Goal: Task Accomplishment & Management: Complete application form

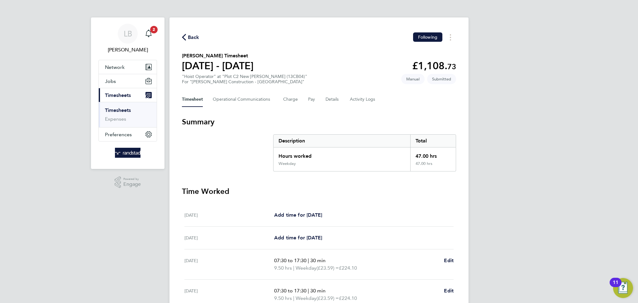
click at [186, 35] on icon "button" at bounding box center [184, 37] width 4 height 7
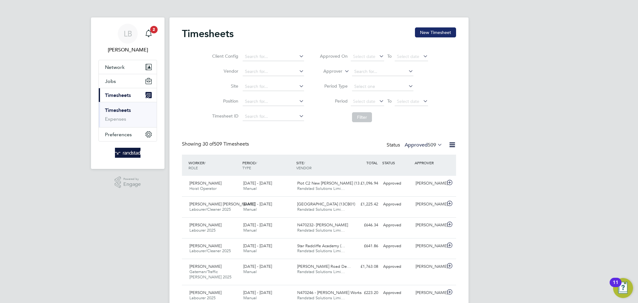
click at [444, 32] on button "New Timesheet" at bounding box center [435, 32] width 41 height 10
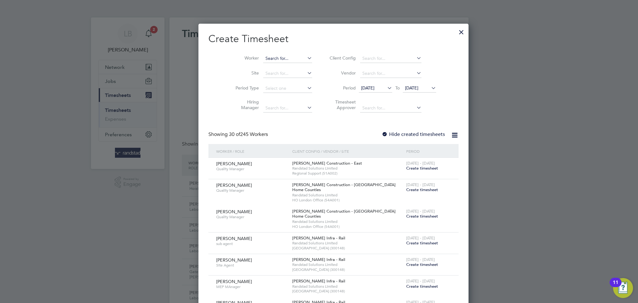
click at [266, 57] on input at bounding box center [287, 58] width 49 height 9
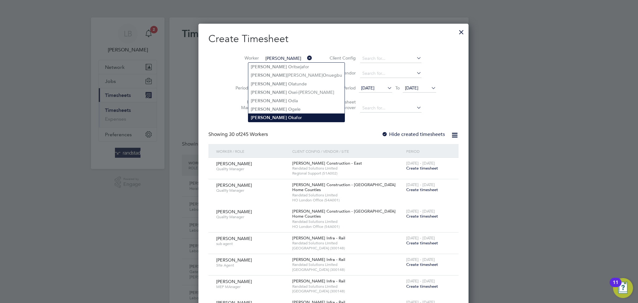
click at [288, 116] on b "O" at bounding box center [290, 117] width 4 height 5
type input "[PERSON_NAME]"
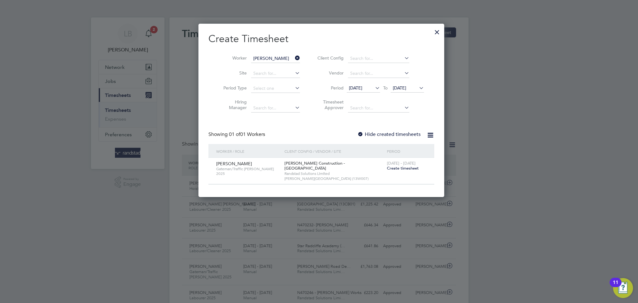
click at [401, 169] on span "Create timesheet" at bounding box center [403, 167] width 32 height 5
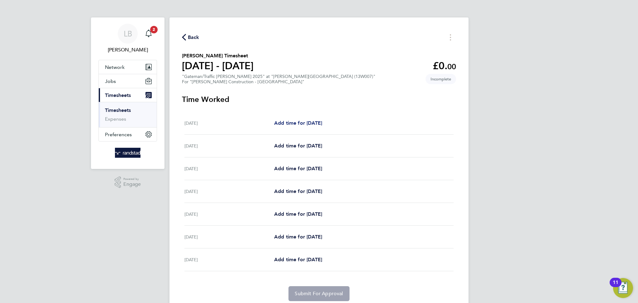
click at [302, 123] on span "Add time for [DATE]" at bounding box center [298, 123] width 48 height 6
select select "30"
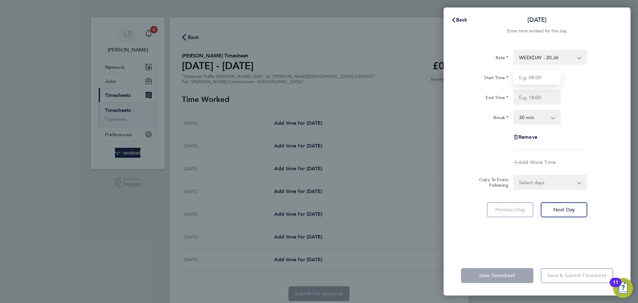
click at [533, 81] on input "Start Time" at bounding box center [537, 77] width 47 height 15
type input "07:00"
click at [535, 98] on input "End Time" at bounding box center [537, 97] width 47 height 15
type input "18:00"
click at [603, 135] on div "Rate WEEKDAY - 20.36 OVERTIME - 29.24 Start Time 07:00 End Time 18:00 Break 0 m…" at bounding box center [537, 100] width 152 height 100
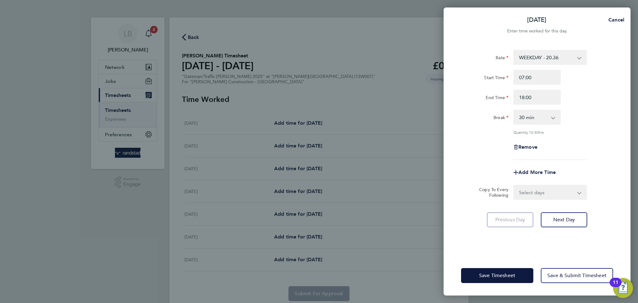
click at [544, 114] on select "0 min 15 min 30 min 45 min 60 min 75 min 90 min" at bounding box center [533, 117] width 39 height 14
select select "0"
click at [514, 110] on select "0 min 15 min 30 min 45 min 60 min 75 min 90 min" at bounding box center [533, 117] width 39 height 14
click at [602, 141] on div "Remove" at bounding box center [537, 147] width 157 height 15
click at [550, 193] on select "Select days Day Weekday (Mon-Fri) [DATE] [DATE] [DATE] [DATE] [DATE] [DATE]" at bounding box center [546, 192] width 65 height 14
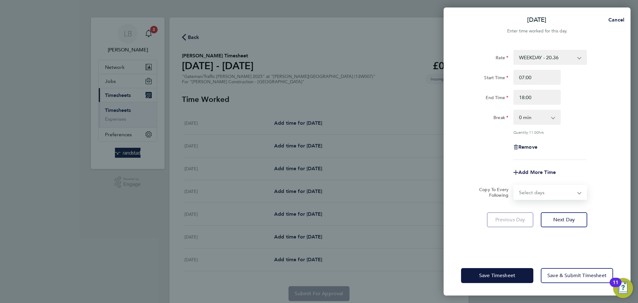
select select "DAY"
click at [514, 185] on select "Select days Day Weekday (Mon-Fri) [DATE] [DATE] [DATE] [DATE] [DATE] [DATE]" at bounding box center [546, 192] width 65 height 14
select select "[DATE]"
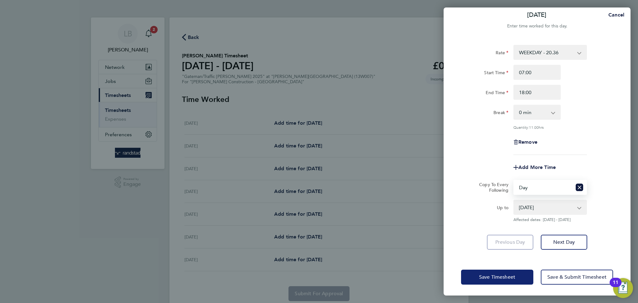
click at [469, 275] on button "Save Timesheet" at bounding box center [497, 277] width 72 height 15
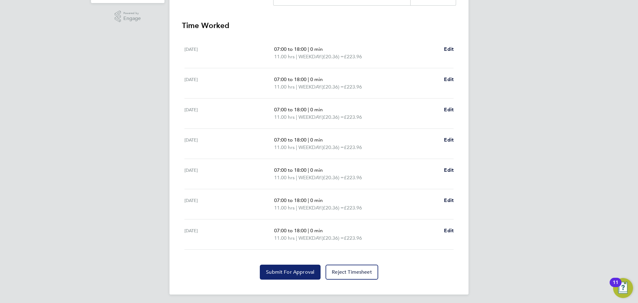
click at [289, 272] on span "Submit For Approval" at bounding box center [290, 272] width 48 height 6
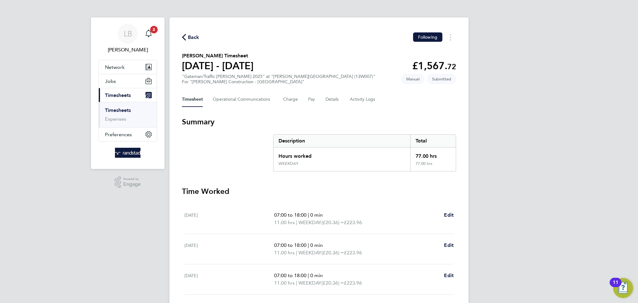
click at [193, 41] on span "Back" at bounding box center [194, 37] width 12 height 7
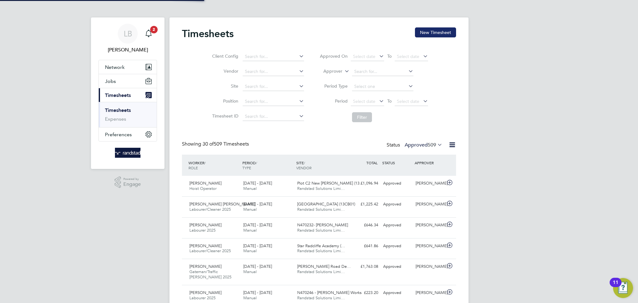
scroll to position [16, 54]
click at [447, 32] on button "New Timesheet" at bounding box center [435, 32] width 41 height 10
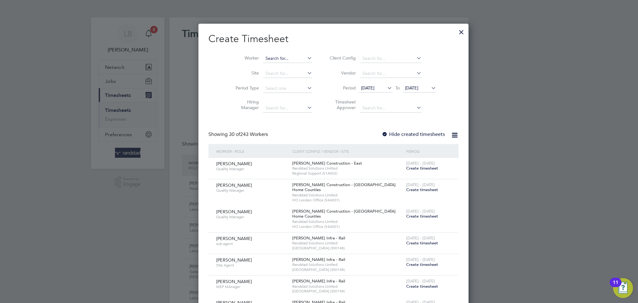
click at [266, 60] on input at bounding box center [287, 58] width 49 height 9
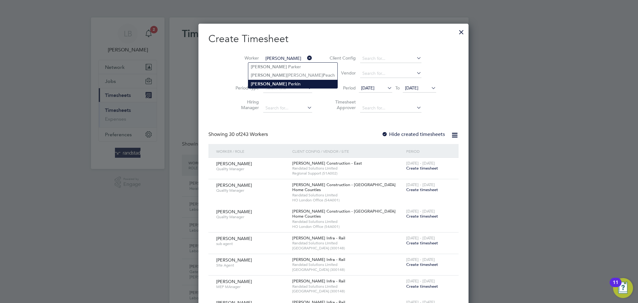
click at [277, 83] on li "[PERSON_NAME]" at bounding box center [292, 84] width 89 height 8
type input "[PERSON_NAME]"
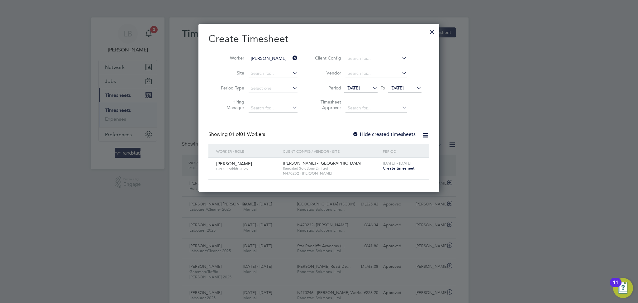
click at [389, 168] on span "Create timesheet" at bounding box center [399, 167] width 32 height 5
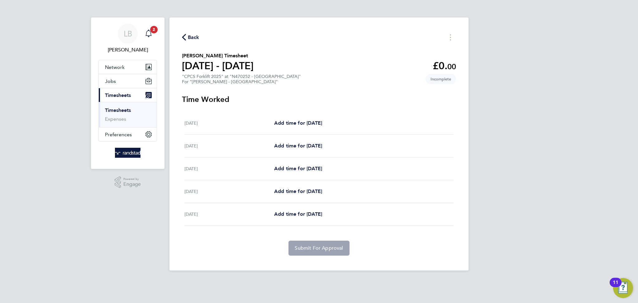
click at [146, 30] on icon "Main navigation" at bounding box center [148, 33] width 7 height 7
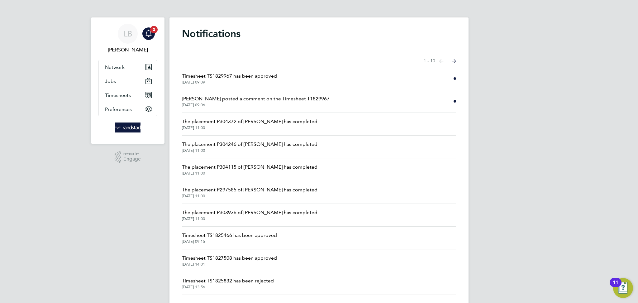
click at [295, 98] on span "[PERSON_NAME] posted a comment on the Timesheet T1829967" at bounding box center [256, 98] width 148 height 7
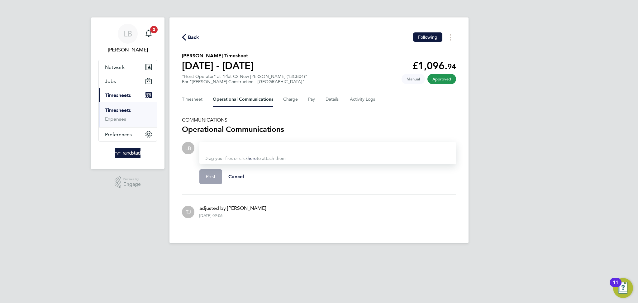
click at [188, 39] on span "Back" at bounding box center [194, 37] width 12 height 7
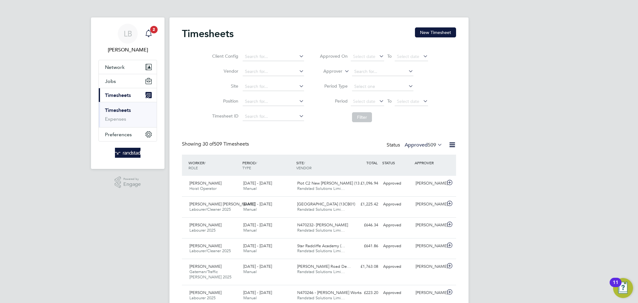
click at [148, 35] on icon "Main navigation" at bounding box center [148, 33] width 7 height 7
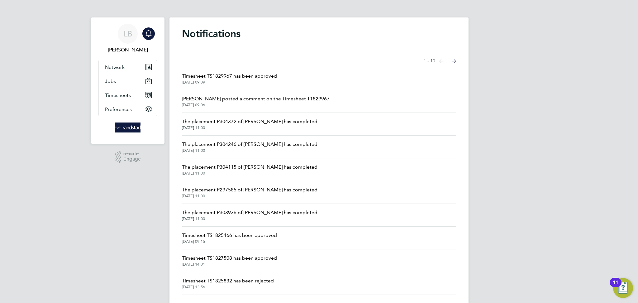
click at [151, 37] on icon "Main navigation" at bounding box center [148, 33] width 7 height 7
click at [120, 98] on span "Timesheets" at bounding box center [118, 95] width 26 height 6
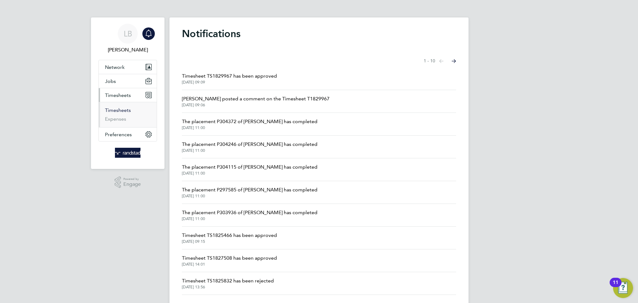
click at [118, 108] on link "Timesheets" at bounding box center [118, 110] width 26 height 6
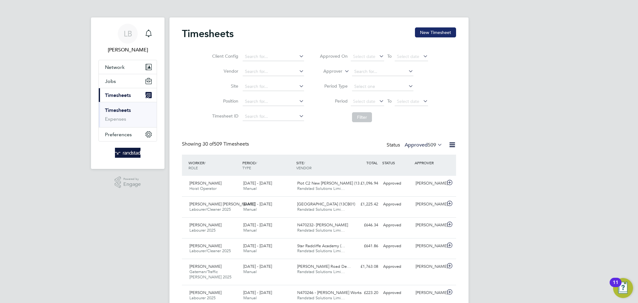
click at [439, 31] on button "New Timesheet" at bounding box center [435, 32] width 41 height 10
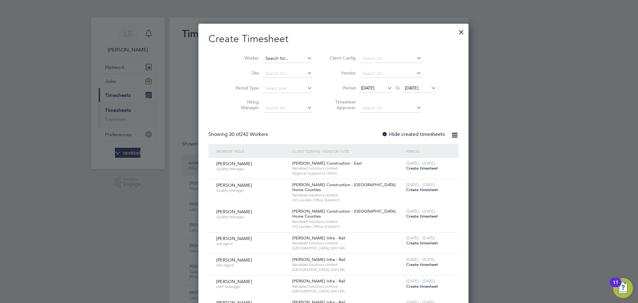
click at [279, 57] on input at bounding box center [287, 58] width 49 height 9
click at [277, 65] on li "[PERSON_NAME] in" at bounding box center [275, 67] width 55 height 8
type input "[PERSON_NAME]"
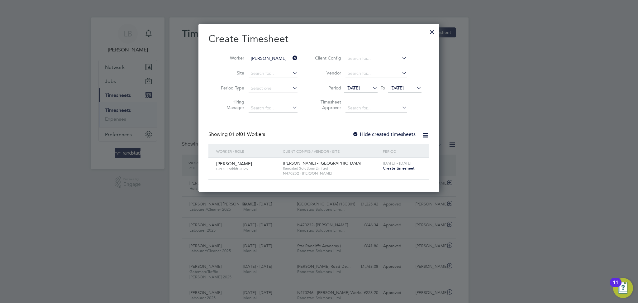
click at [391, 167] on span "Create timesheet" at bounding box center [399, 167] width 32 height 5
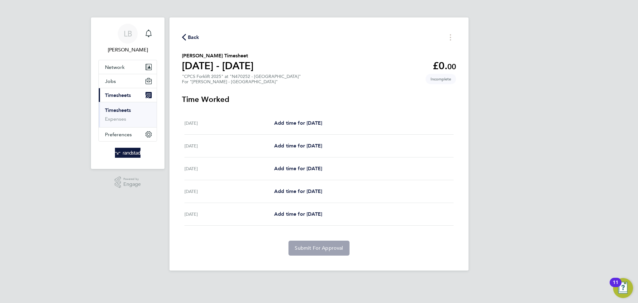
click at [192, 36] on span "Back" at bounding box center [194, 37] width 12 height 7
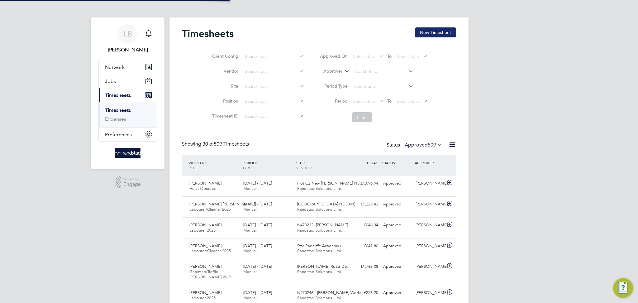
click at [433, 35] on button "New Timesheet" at bounding box center [435, 32] width 41 height 10
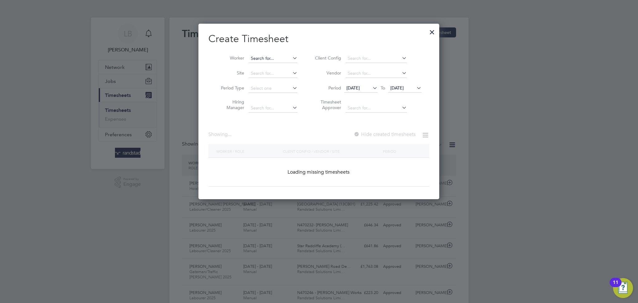
click at [275, 60] on input at bounding box center [273, 58] width 49 height 9
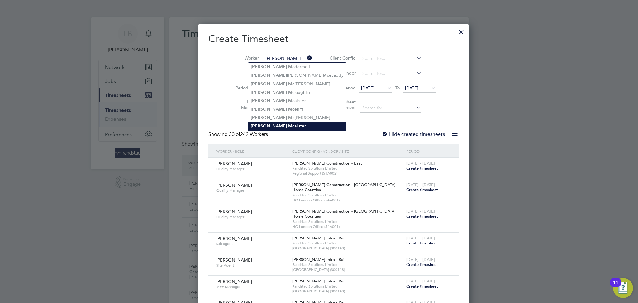
click at [278, 124] on li "[PERSON_NAME] Mc [PERSON_NAME]" at bounding box center [297, 126] width 98 height 8
type input "[PERSON_NAME]"
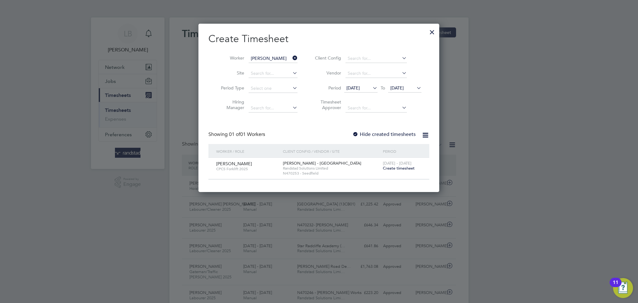
click at [291, 58] on icon at bounding box center [291, 58] width 0 height 9
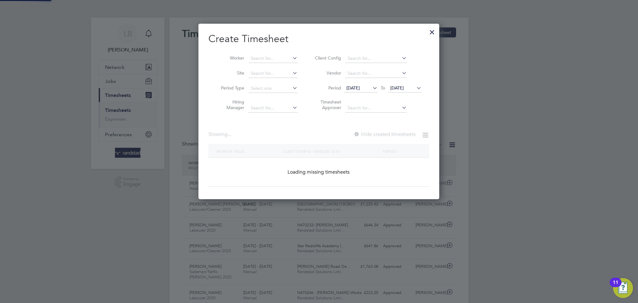
click at [266, 54] on li "Worker" at bounding box center [256, 58] width 97 height 15
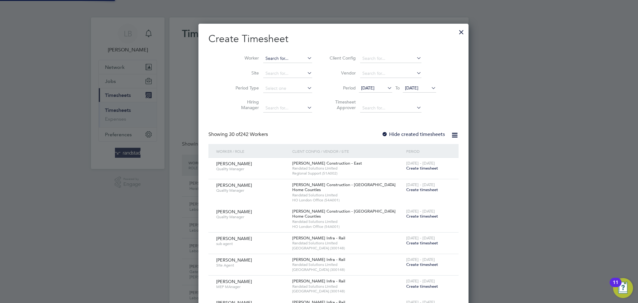
click at [267, 59] on input at bounding box center [287, 58] width 49 height 9
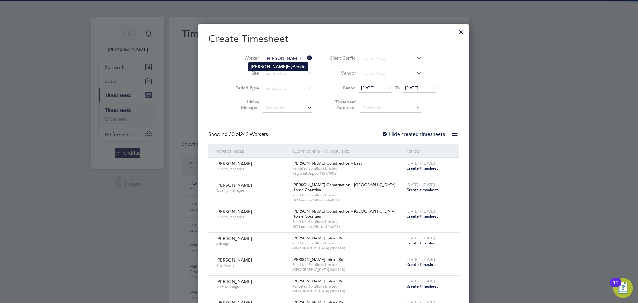
click at [293, 68] on b "Perkin" at bounding box center [299, 66] width 13 height 5
type input "[PERSON_NAME]"
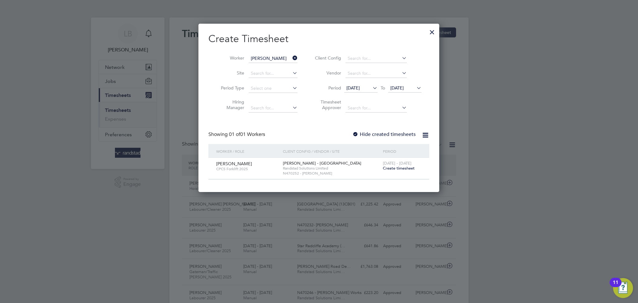
click at [391, 168] on span "Create timesheet" at bounding box center [399, 167] width 32 height 5
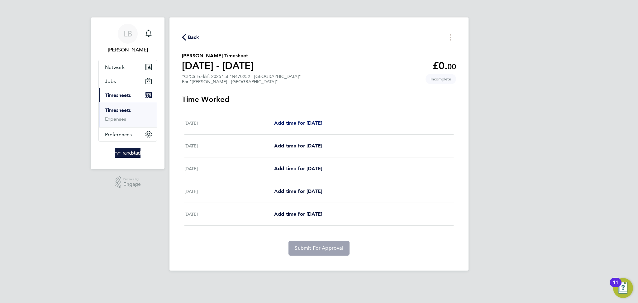
click at [290, 119] on link "Add time for [DATE]" at bounding box center [298, 122] width 48 height 7
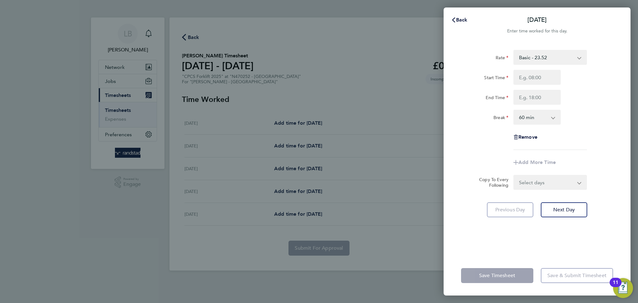
click at [529, 123] on select "0 min 15 min 30 min 45 min 60 min 75 min 90 min" at bounding box center [533, 117] width 39 height 14
select select "30"
click at [514, 110] on select "0 min 15 min 30 min 45 min 60 min 75 min 90 min" at bounding box center [533, 117] width 39 height 14
click at [533, 78] on input "Start Time" at bounding box center [537, 77] width 47 height 15
type input "07:30"
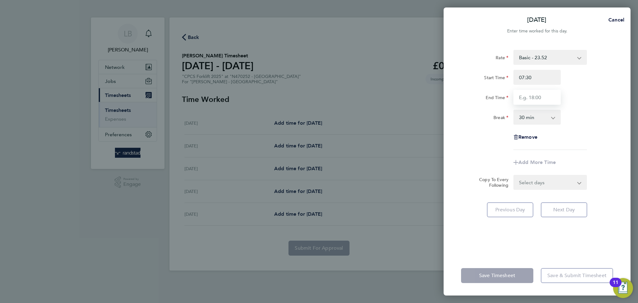
click at [538, 99] on input "End Time" at bounding box center [537, 97] width 47 height 15
type input "17:00"
click at [571, 127] on div "Rate Basic - 23.52 Overtime - 33.98 Start Time 07:30 End Time 17:00 Break 0 min…" at bounding box center [537, 100] width 152 height 100
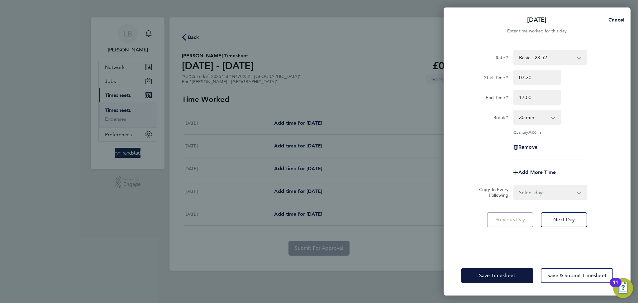
click at [544, 188] on select "Select days Day [DATE] [DATE] [DATE] [DATE]" at bounding box center [546, 192] width 65 height 14
select select "DAY"
click at [514, 185] on select "Select days Day [DATE] [DATE] [DATE] [DATE]" at bounding box center [546, 192] width 65 height 14
select select "[DATE]"
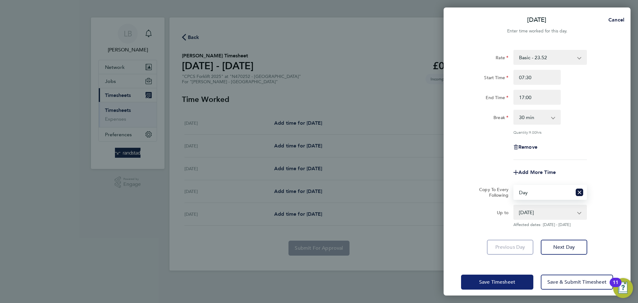
click at [510, 285] on button "Save Timesheet" at bounding box center [497, 282] width 72 height 15
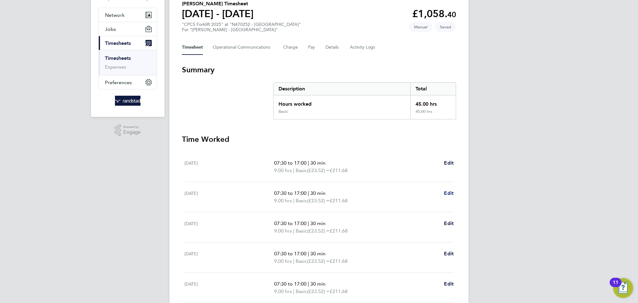
click at [447, 193] on span "Edit" at bounding box center [449, 193] width 10 height 6
select select "30"
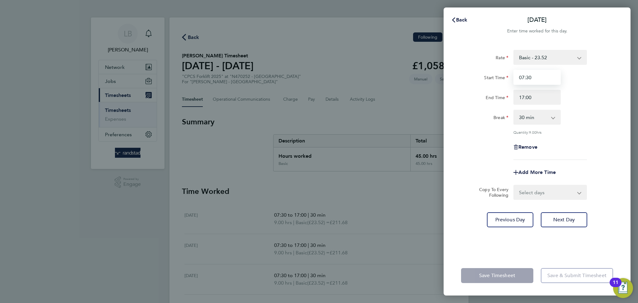
click at [528, 76] on input "07:30" at bounding box center [537, 77] width 47 height 15
type input "07:00"
click at [567, 105] on div "Rate Basic - 23.52 Overtime - 33.98 Start Time 07:00 End Time 17:00 Break 0 min…" at bounding box center [537, 105] width 152 height 110
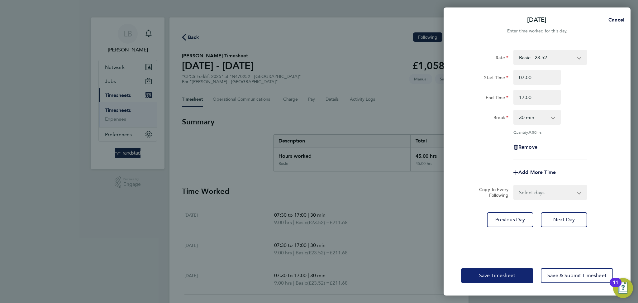
click at [489, 275] on span "Save Timesheet" at bounding box center [497, 275] width 36 height 6
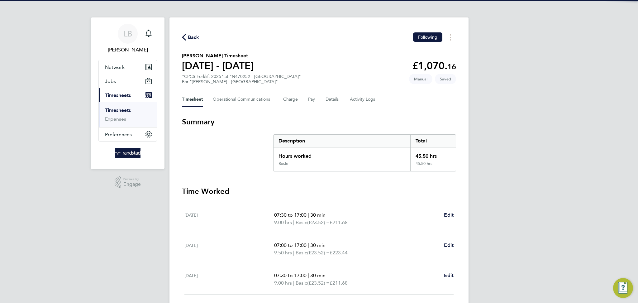
scroll to position [105, 0]
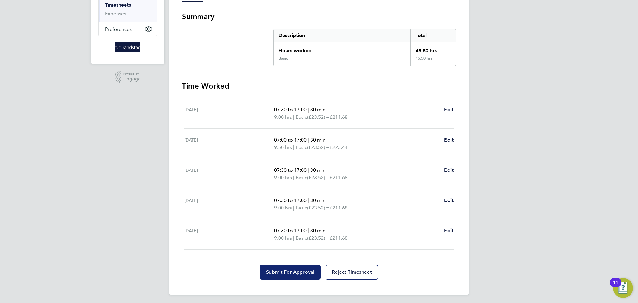
click at [295, 269] on span "Submit For Approval" at bounding box center [290, 272] width 48 height 6
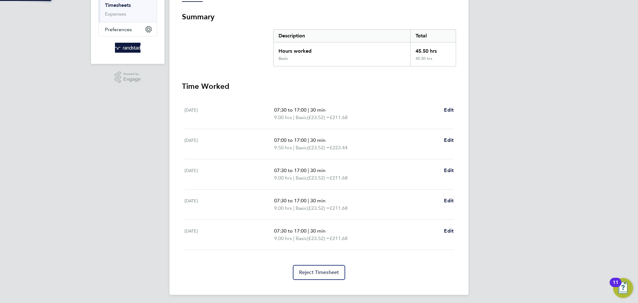
scroll to position [0, 0]
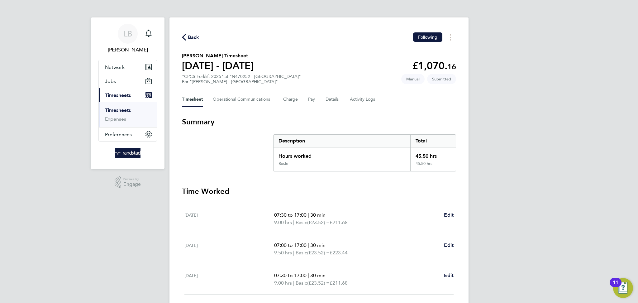
click at [190, 40] on span "Back" at bounding box center [194, 37] width 12 height 7
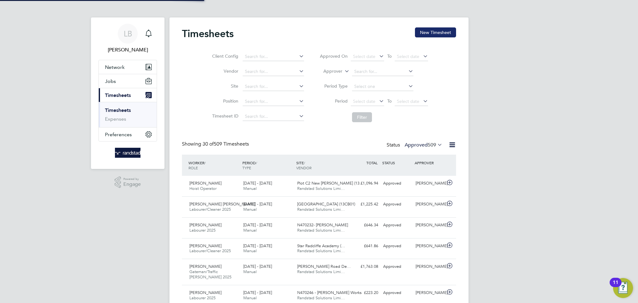
scroll to position [16, 54]
click at [429, 34] on button "New Timesheet" at bounding box center [435, 32] width 41 height 10
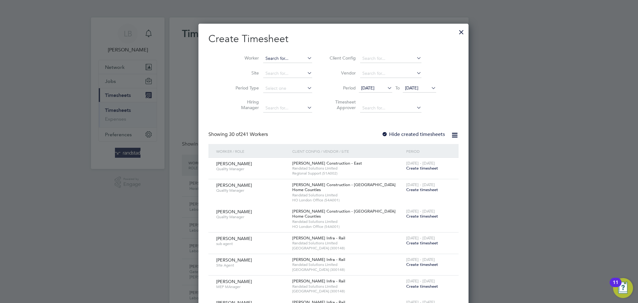
click at [268, 60] on input at bounding box center [287, 58] width 49 height 9
click at [288, 65] on b "Bam" at bounding box center [292, 66] width 9 height 5
type input "[PERSON_NAME]"
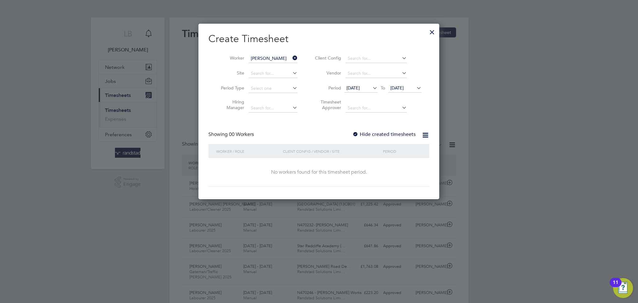
click at [392, 132] on label "Hide created timesheets" at bounding box center [383, 134] width 63 height 6
click at [404, 90] on span "[DATE]" at bounding box center [396, 88] width 13 height 6
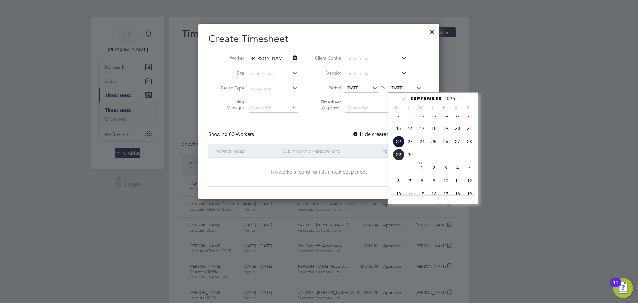
click at [399, 160] on span "29" at bounding box center [399, 155] width 12 height 12
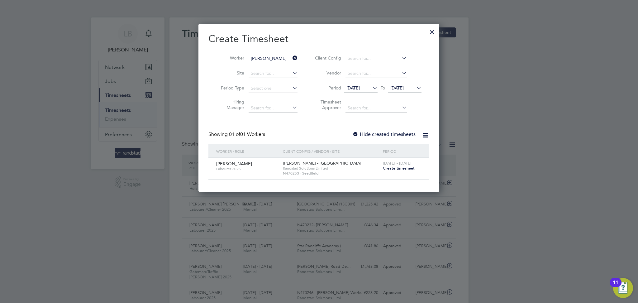
click at [389, 167] on span "Create timesheet" at bounding box center [399, 167] width 32 height 5
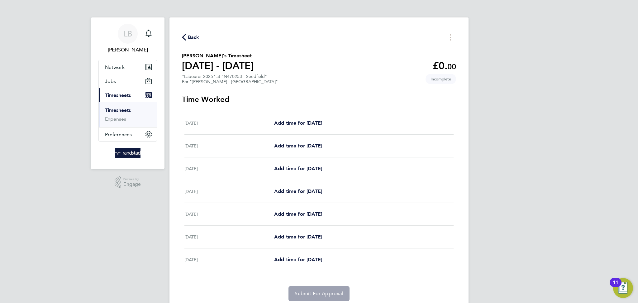
click at [191, 38] on span "Back" at bounding box center [194, 37] width 12 height 7
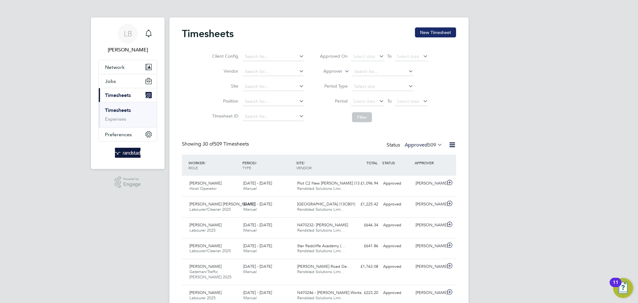
click at [443, 29] on button "New Timesheet" at bounding box center [435, 32] width 41 height 10
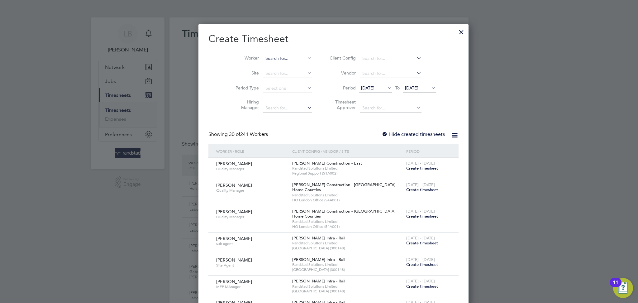
click at [275, 60] on input at bounding box center [287, 58] width 49 height 9
click at [275, 66] on li "[PERSON_NAME]" at bounding box center [280, 67] width 65 height 8
type input "[PERSON_NAME]"
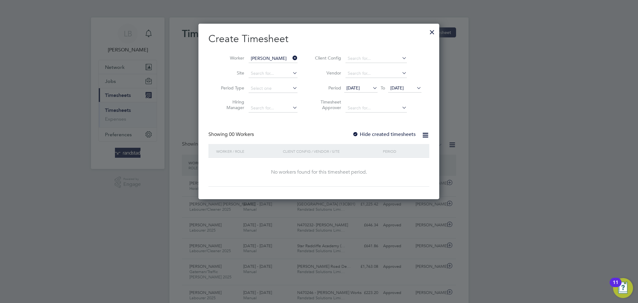
click at [398, 135] on label "Hide created timesheets" at bounding box center [383, 134] width 63 height 6
click at [400, 84] on span "[DATE]" at bounding box center [404, 88] width 33 height 8
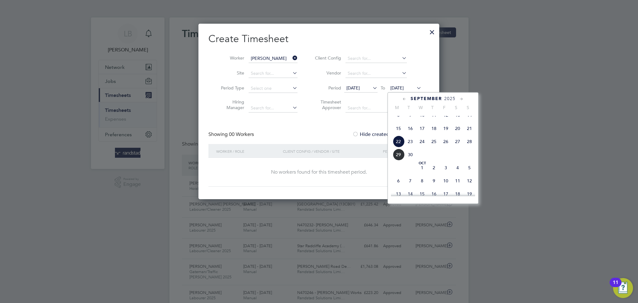
click at [444, 147] on span "26" at bounding box center [446, 142] width 12 height 12
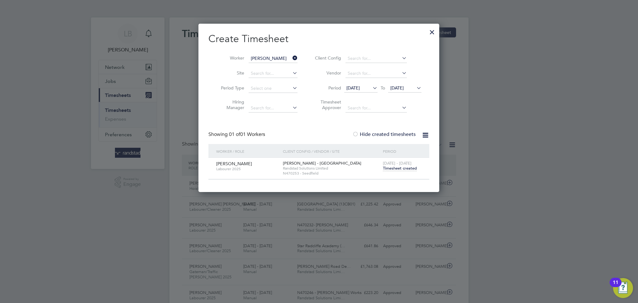
click at [390, 167] on span "Timesheet created" at bounding box center [400, 168] width 34 height 6
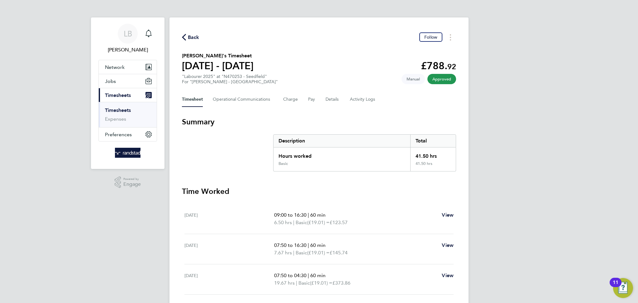
click at [190, 37] on span "Back" at bounding box center [194, 37] width 12 height 7
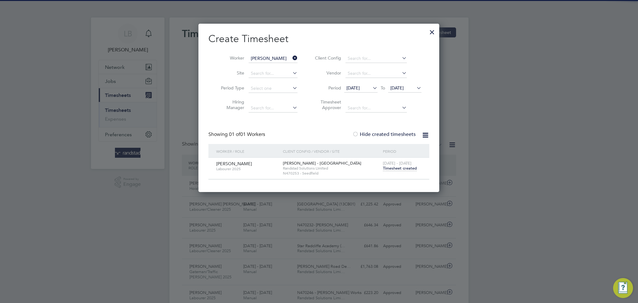
scroll to position [3, 3]
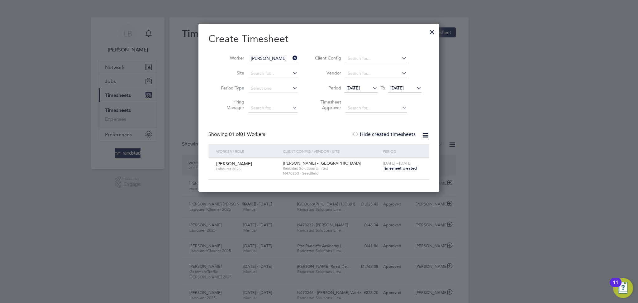
click at [291, 57] on input "[PERSON_NAME]" at bounding box center [273, 58] width 49 height 9
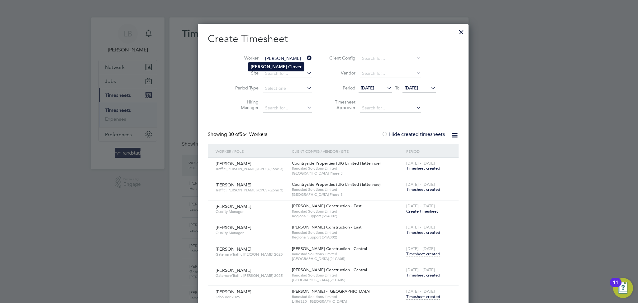
click at [271, 70] on li "[PERSON_NAME]" at bounding box center [276, 67] width 56 height 8
type input "[PERSON_NAME]"
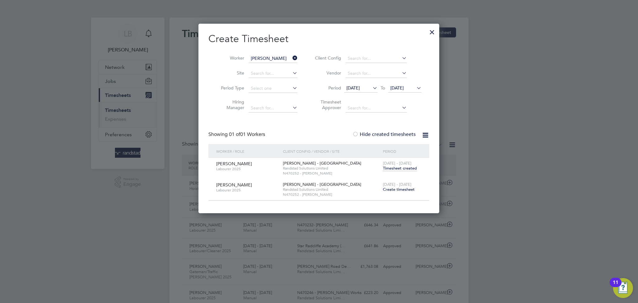
click at [392, 190] on span "Create timesheet" at bounding box center [399, 189] width 32 height 5
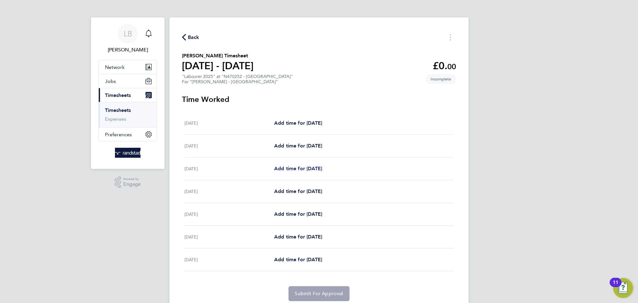
click at [322, 165] on span "Add time for [DATE]" at bounding box center [298, 168] width 48 height 6
select select "60"
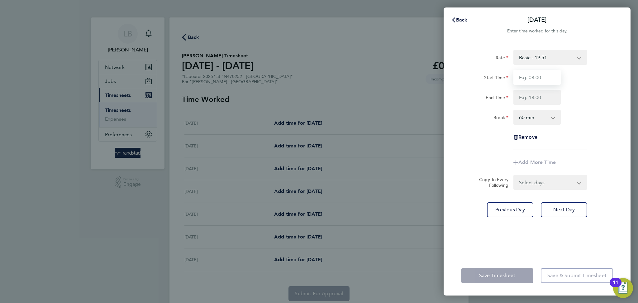
click at [535, 74] on input "Start Time" at bounding box center [537, 77] width 47 height 15
type input "07:30"
click at [543, 96] on input "End Time" at bounding box center [537, 97] width 47 height 15
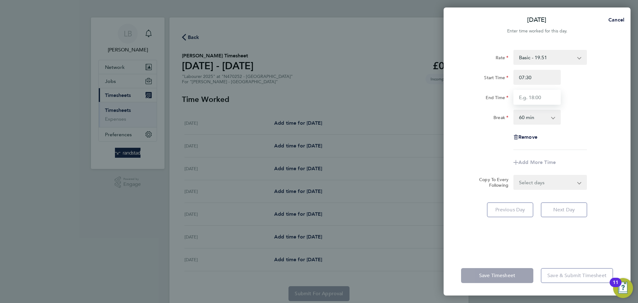
type input "16:30"
click at [539, 120] on select "0 min 15 min 30 min 45 min 60 min 75 min 90 min" at bounding box center [533, 117] width 39 height 14
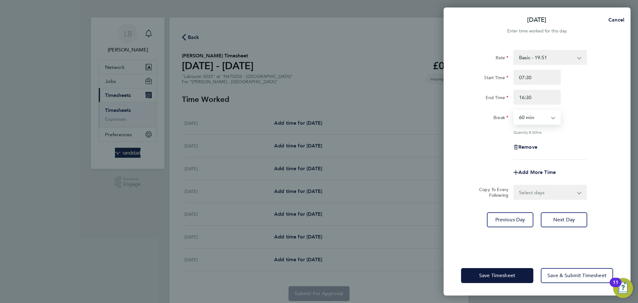
select select "30"
click at [514, 110] on select "0 min 15 min 30 min 45 min 60 min 75 min 90 min" at bounding box center [533, 117] width 39 height 14
click at [553, 154] on div "Rate Basic - 19.51 Overtime - 28.12 Overtime 2 - 36.73 Start Time 07:30 End Tim…" at bounding box center [537, 105] width 152 height 110
click at [544, 189] on select "Select days Day [DATE] [DATE] [DATE] [DATE]" at bounding box center [546, 192] width 65 height 14
select select "DAY"
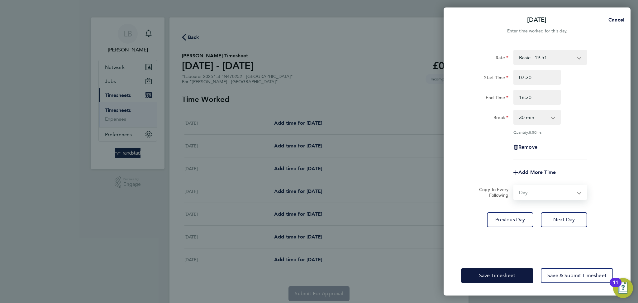
click at [514, 185] on select "Select days Day [DATE] [DATE] [DATE] [DATE]" at bounding box center [546, 192] width 65 height 14
select select "[DATE]"
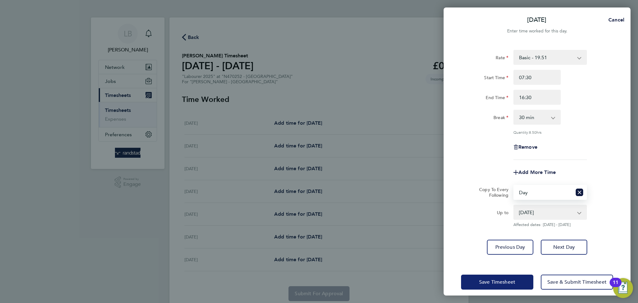
click at [511, 281] on span "Save Timesheet" at bounding box center [497, 282] width 36 height 6
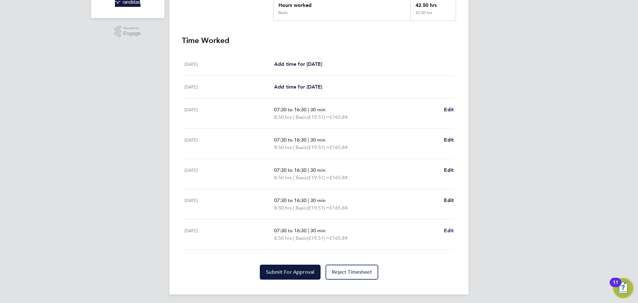
click at [446, 230] on span "Edit" at bounding box center [449, 230] width 10 height 6
select select "30"
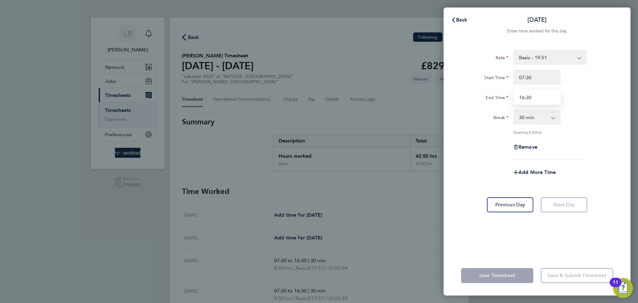
click at [539, 95] on input "16:30" at bounding box center [537, 97] width 47 height 15
type input "13:00"
click at [604, 149] on div "Remove" at bounding box center [537, 147] width 157 height 15
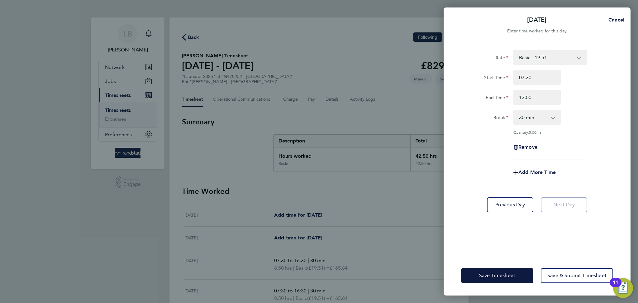
click at [536, 175] on div "Add More Time" at bounding box center [537, 172] width 52 height 15
click at [534, 173] on span "Add More Time" at bounding box center [537, 172] width 37 height 6
select select "null"
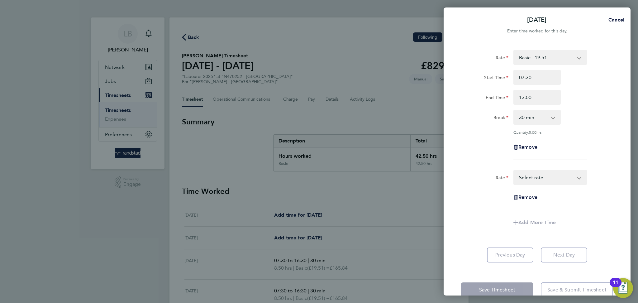
click at [533, 182] on select "Basic - 19.51 Overtime - 28.12 Overtime 2 - 36.73 Select rate" at bounding box center [546, 177] width 65 height 14
select select "60"
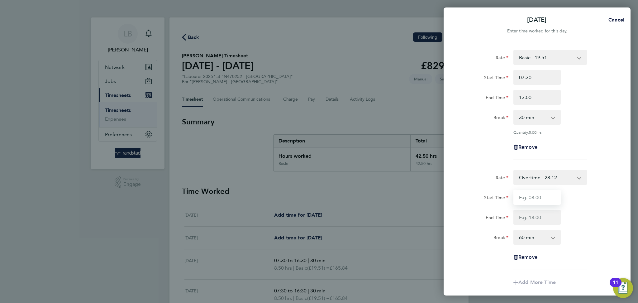
click at [533, 199] on input "Start Time" at bounding box center [537, 197] width 47 height 15
type input "13:00"
click at [529, 216] on input "End Time" at bounding box center [537, 217] width 47 height 15
type input "15:30"
click at [535, 240] on select "0 min 15 min 30 min 45 min 60 min 75 min 90 min" at bounding box center [533, 237] width 39 height 14
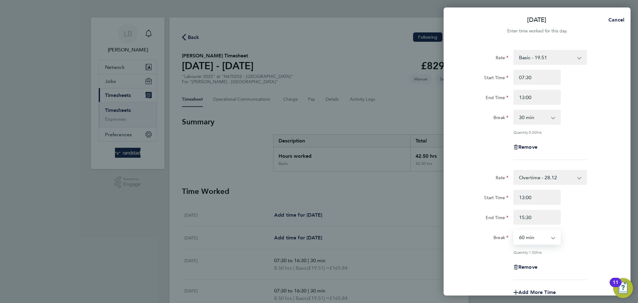
select select "0"
click at [514, 230] on select "0 min 15 min 30 min 45 min 60 min 75 min 90 min" at bounding box center [533, 237] width 39 height 14
click at [578, 211] on div "End Time 15:30" at bounding box center [537, 217] width 157 height 15
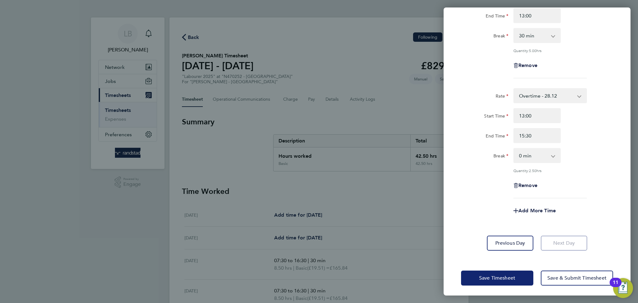
click at [487, 275] on span "Save Timesheet" at bounding box center [497, 278] width 36 height 6
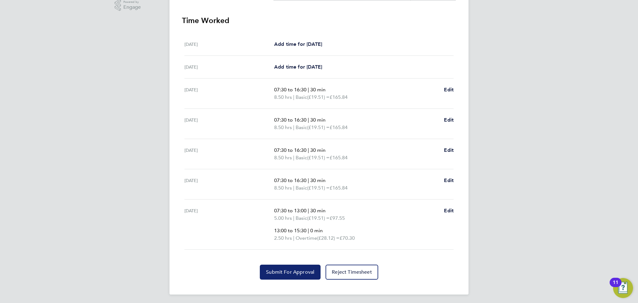
click at [294, 270] on span "Submit For Approval" at bounding box center [290, 272] width 48 height 6
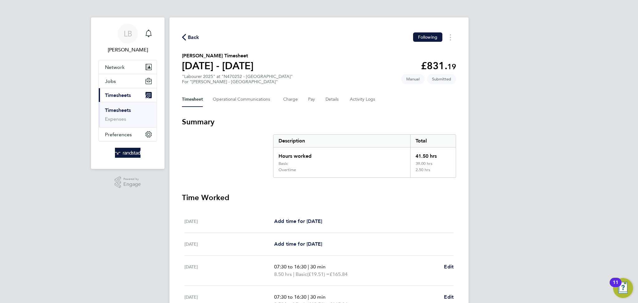
click at [189, 36] on span "Back" at bounding box center [194, 37] width 12 height 7
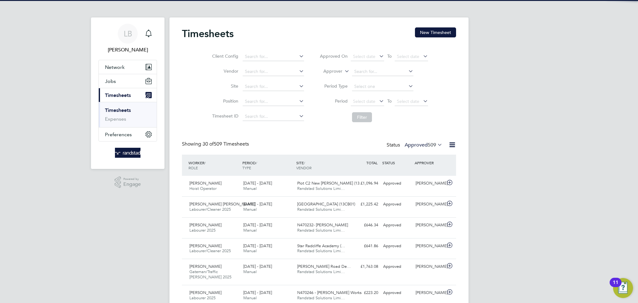
scroll to position [16, 54]
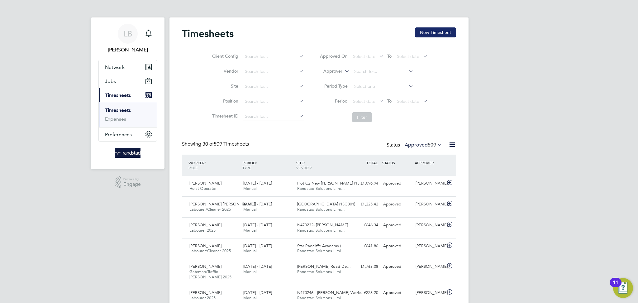
click at [433, 34] on button "New Timesheet" at bounding box center [435, 32] width 41 height 10
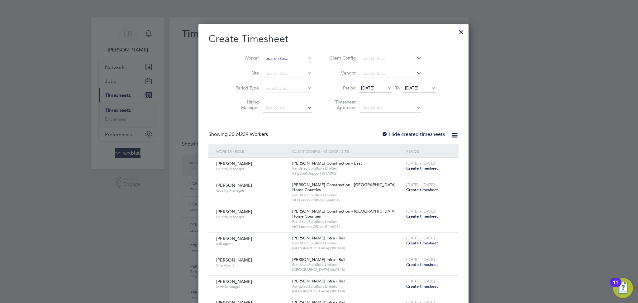
click at [278, 57] on input at bounding box center [287, 58] width 49 height 9
click at [299, 69] on b "Kam" at bounding box center [303, 66] width 9 height 5
type input "[PERSON_NAME]"
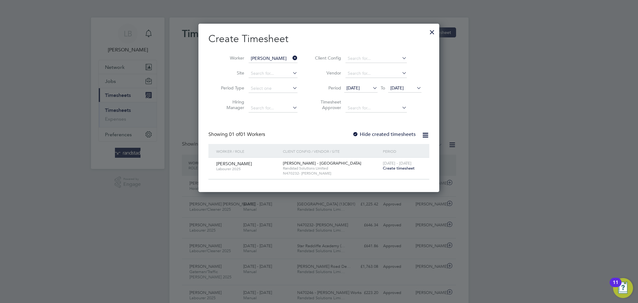
click at [401, 168] on span "Create timesheet" at bounding box center [399, 167] width 32 height 5
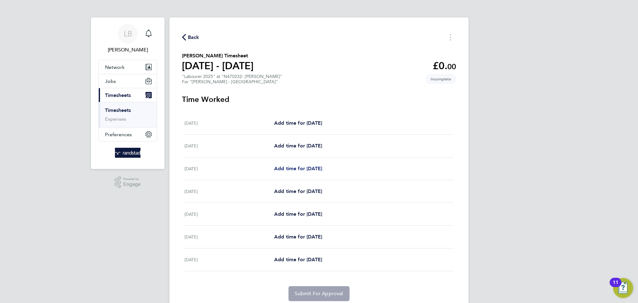
click at [289, 168] on span "Add time for [DATE]" at bounding box center [298, 168] width 48 height 6
select select "60"
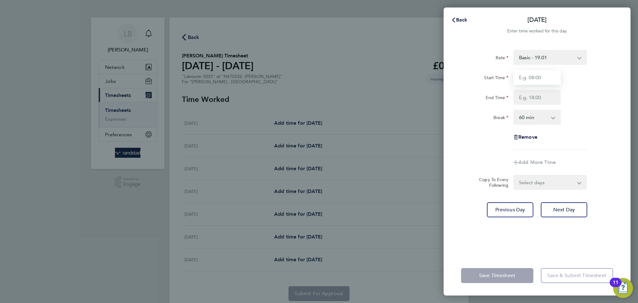
click at [545, 77] on input "Start Time" at bounding box center [537, 77] width 47 height 15
type input "07:30"
click at [534, 120] on select "0 min 15 min 30 min 45 min 60 min 75 min 90 min" at bounding box center [533, 117] width 39 height 14
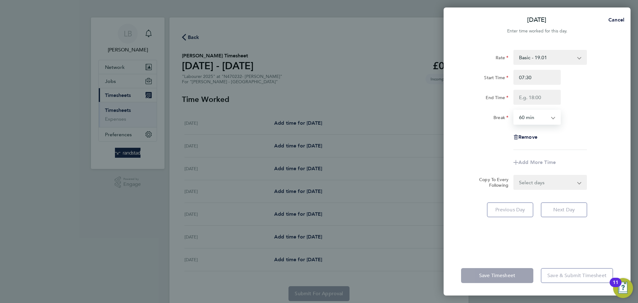
click at [560, 143] on div "Remove" at bounding box center [537, 137] width 52 height 15
click at [534, 118] on select "0 min 15 min 30 min 45 min 60 min 75 min 90 min" at bounding box center [533, 117] width 39 height 14
click at [599, 84] on div "Start Time 07:30" at bounding box center [537, 77] width 157 height 15
click at [615, 18] on span "Cancel" at bounding box center [616, 20] width 18 height 6
select select "60"
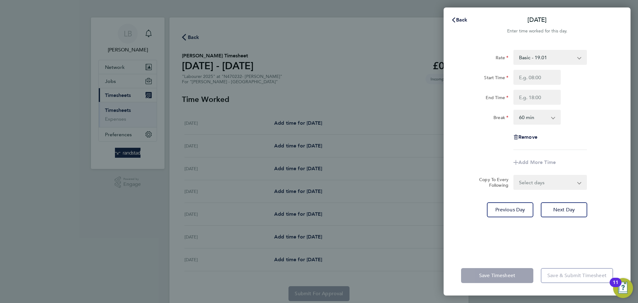
click at [349, 62] on div "Back [DATE] Enter time worked for this day. Rate Basic - 19.01 Overtime - 27.22…" at bounding box center [319, 151] width 638 height 303
click at [470, 21] on button "Back" at bounding box center [459, 20] width 29 height 12
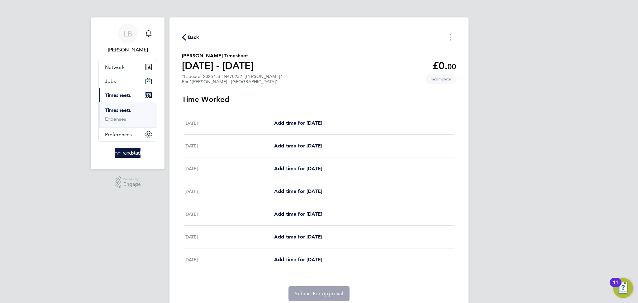
click at [188, 36] on span "Back" at bounding box center [194, 37] width 12 height 7
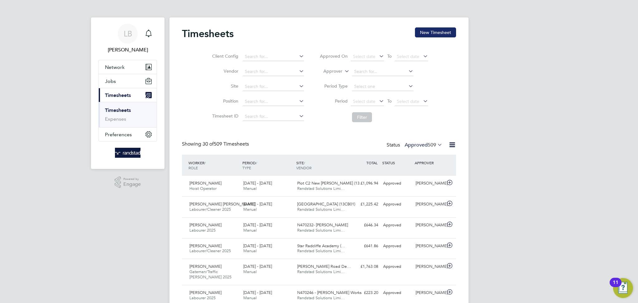
click at [437, 31] on button "New Timesheet" at bounding box center [435, 32] width 41 height 10
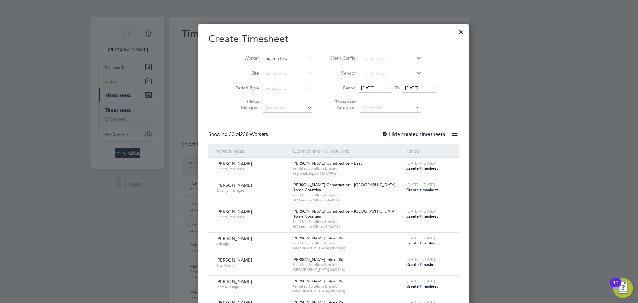
click at [269, 60] on input at bounding box center [287, 58] width 49 height 9
click at [267, 65] on li "[PERSON_NAME] mamy Kam ara" at bounding box center [282, 67] width 68 height 8
type input "[PERSON_NAME]"
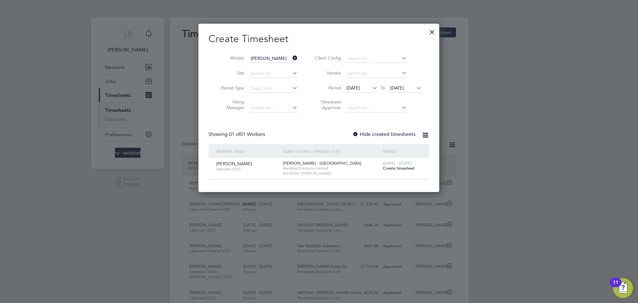
click at [372, 131] on label "Hide created timesheets" at bounding box center [383, 134] width 63 height 6
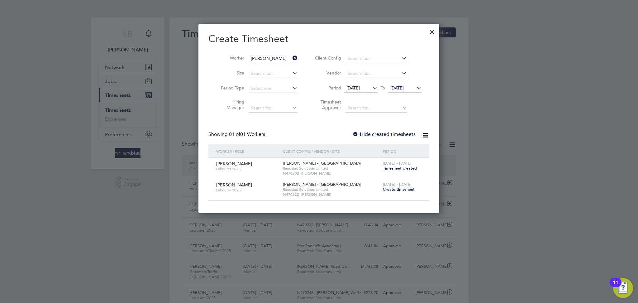
click at [398, 169] on span "Timesheet created" at bounding box center [400, 168] width 34 height 6
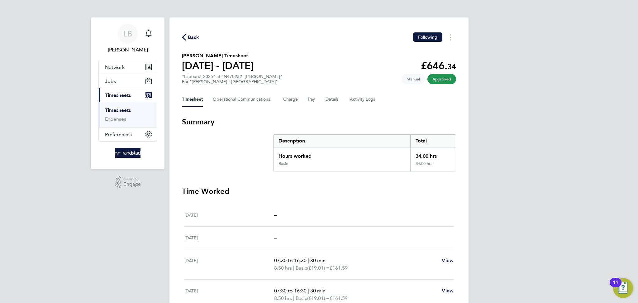
click at [185, 38] on icon "button" at bounding box center [184, 37] width 4 height 7
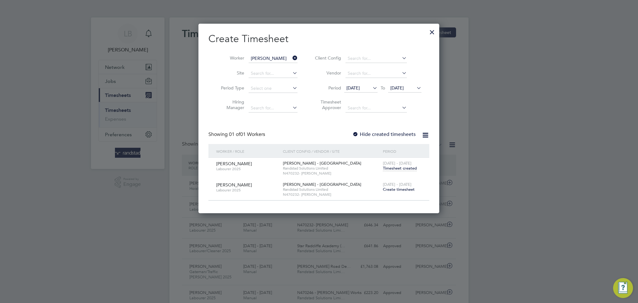
click at [387, 186] on span "[DATE] - [DATE]" at bounding box center [397, 184] width 29 height 5
click at [390, 189] on span "Create timesheet" at bounding box center [399, 189] width 32 height 5
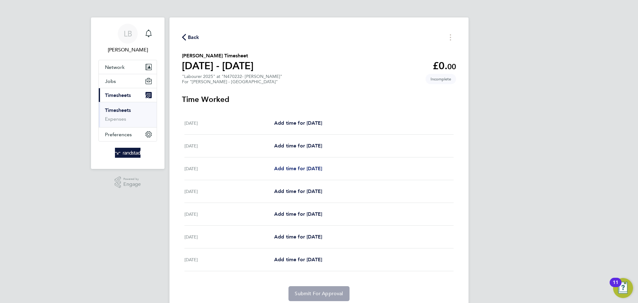
click at [300, 165] on span "Add time for [DATE]" at bounding box center [298, 168] width 48 height 6
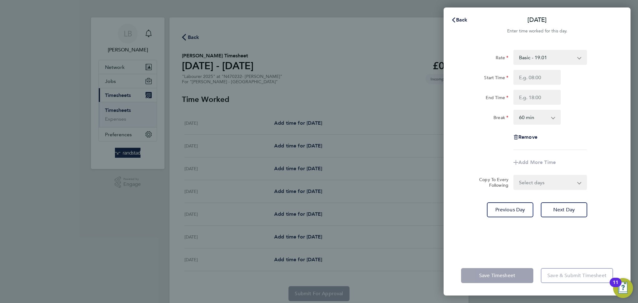
click at [536, 120] on select "0 min 15 min 30 min 45 min 60 min 75 min 90 min" at bounding box center [533, 117] width 39 height 14
select select "30"
click at [514, 110] on select "0 min 15 min 30 min 45 min 60 min 75 min 90 min" at bounding box center [533, 117] width 39 height 14
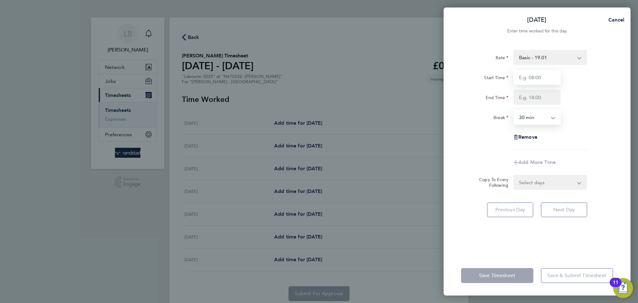
click at [534, 81] on input "Start Time" at bounding box center [537, 77] width 47 height 15
type input "07:30"
click at [538, 99] on input "End Time" at bounding box center [537, 97] width 47 height 15
type input "16:30"
click at [564, 132] on div "Rate Basic - 19.01 Overtime - 27.22 Start Time 07:30 End Time 16:30 Break 0 min…" at bounding box center [537, 100] width 152 height 100
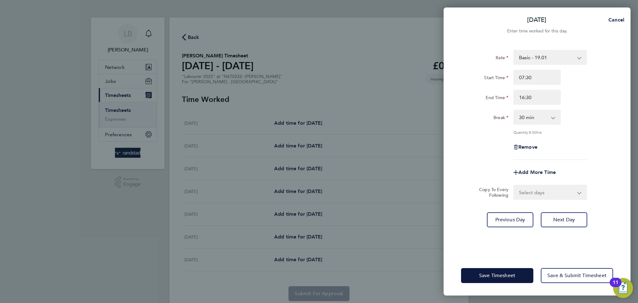
click at [530, 189] on select "Select days Day [DATE] [DATE] [DATE] [DATE]" at bounding box center [546, 192] width 65 height 14
select select "DAY"
click at [514, 185] on select "Select days Day [DATE] [DATE] [DATE] [DATE]" at bounding box center [546, 192] width 65 height 14
select select "[DATE]"
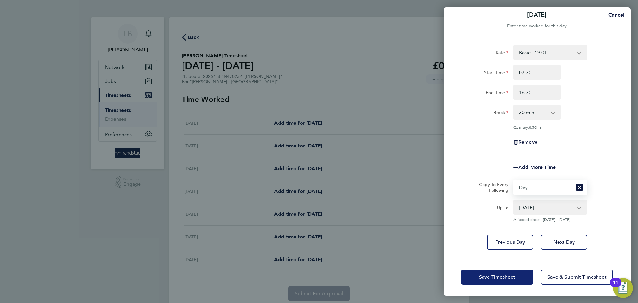
click at [493, 272] on button "Save Timesheet" at bounding box center [497, 277] width 72 height 15
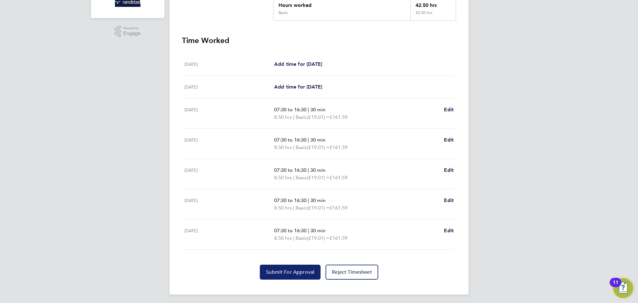
click at [297, 272] on span "Submit For Approval" at bounding box center [290, 272] width 48 height 6
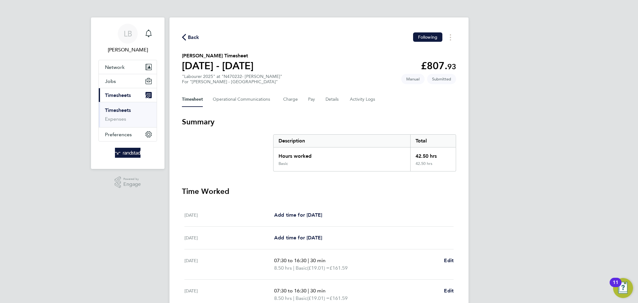
click at [196, 39] on span "Back" at bounding box center [194, 37] width 12 height 7
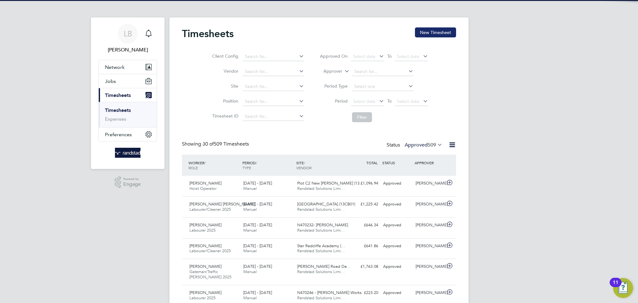
scroll to position [16, 54]
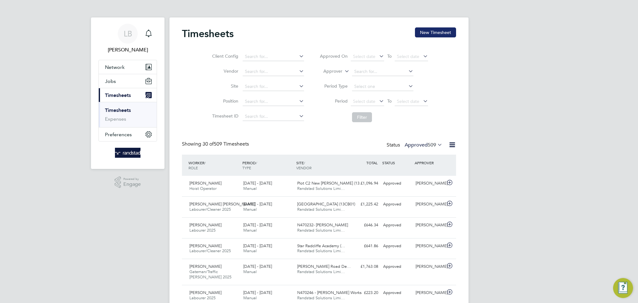
click at [437, 33] on button "New Timesheet" at bounding box center [435, 32] width 41 height 10
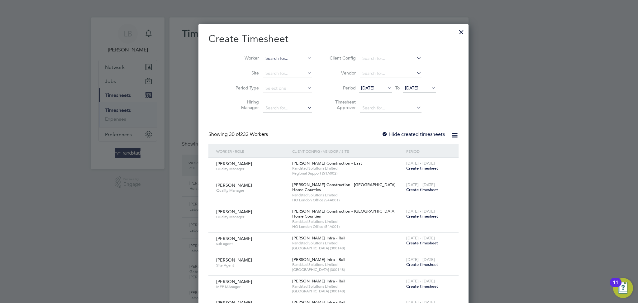
click at [279, 60] on input at bounding box center [287, 58] width 49 height 9
click at [288, 64] on b "Roun" at bounding box center [293, 66] width 11 height 5
type input "[PERSON_NAME]"
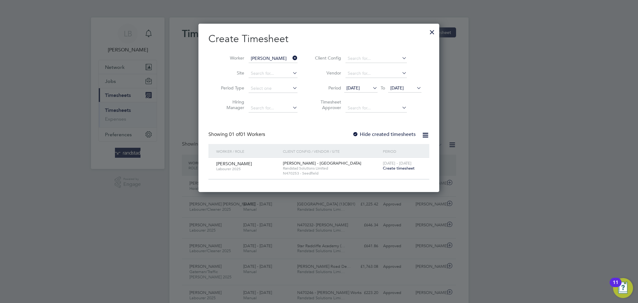
click at [381, 134] on label "Hide created timesheets" at bounding box center [383, 134] width 63 height 6
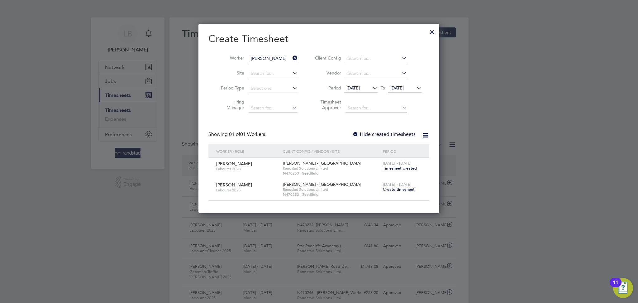
click at [392, 167] on span "Timesheet created" at bounding box center [400, 168] width 34 height 6
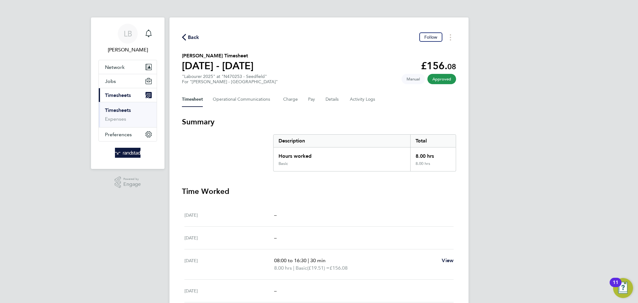
click at [188, 37] on span "Back" at bounding box center [194, 37] width 12 height 7
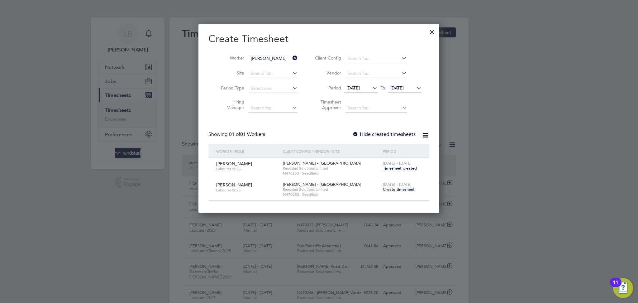
click at [429, 31] on div at bounding box center [432, 30] width 11 height 11
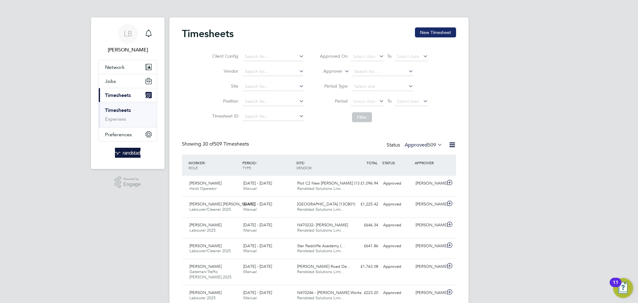
click at [438, 30] on button "New Timesheet" at bounding box center [435, 32] width 41 height 10
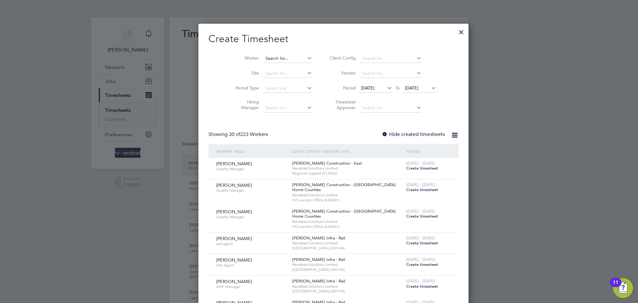
scroll to position [1262, 241]
click at [275, 56] on input at bounding box center [287, 58] width 49 height 9
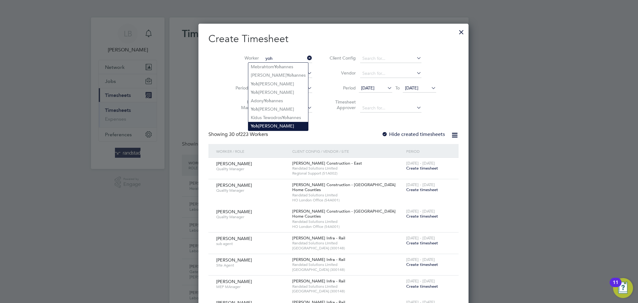
click at [268, 125] on li "[PERSON_NAME]" at bounding box center [278, 126] width 60 height 8
type input "[PERSON_NAME]"
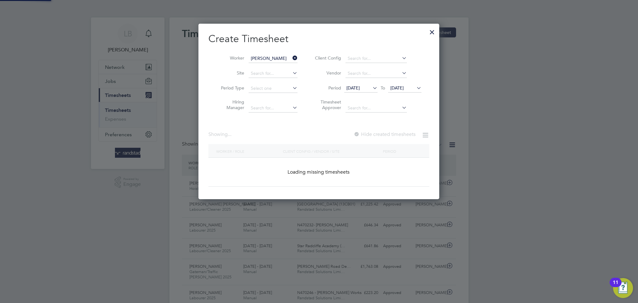
scroll to position [175, 241]
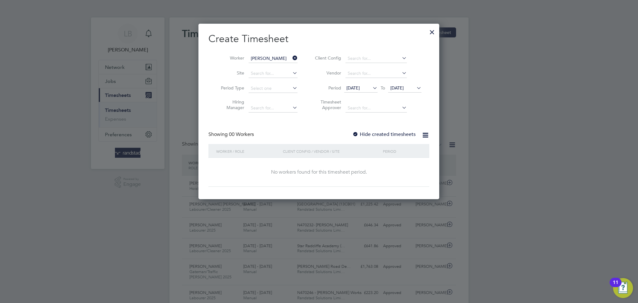
click at [375, 136] on label "Hide created timesheets" at bounding box center [383, 134] width 63 height 6
click at [404, 85] on span "[DATE]" at bounding box center [396, 88] width 13 height 6
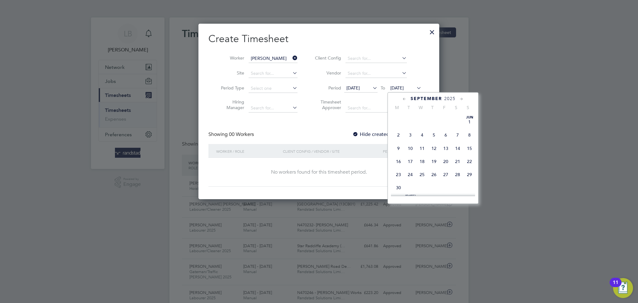
scroll to position [230, 0]
click at [426, 145] on span "24" at bounding box center [422, 142] width 12 height 12
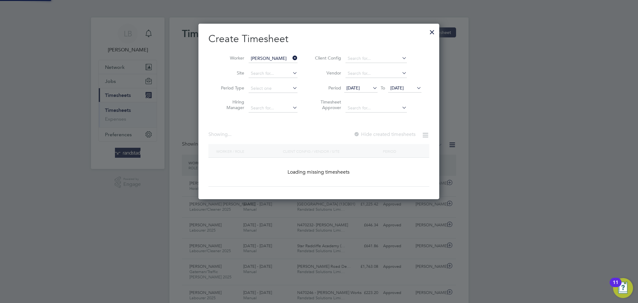
scroll to position [175, 241]
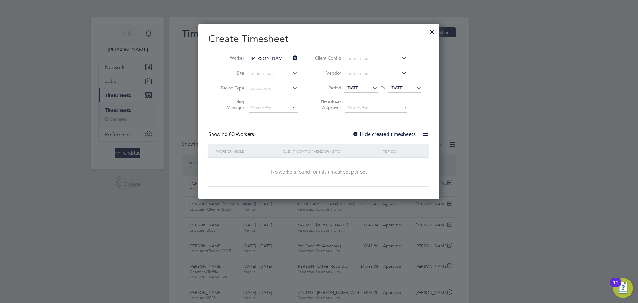
click at [391, 132] on label "Hide created timesheets" at bounding box center [383, 134] width 63 height 6
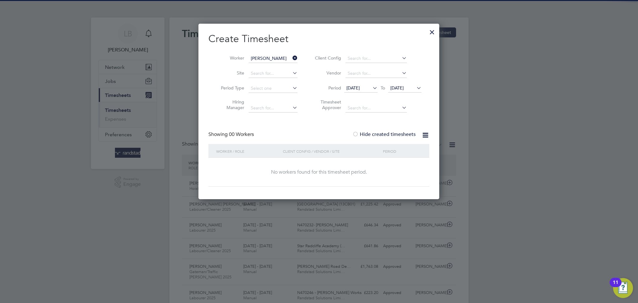
click at [391, 132] on label "Hide created timesheets" at bounding box center [383, 134] width 63 height 6
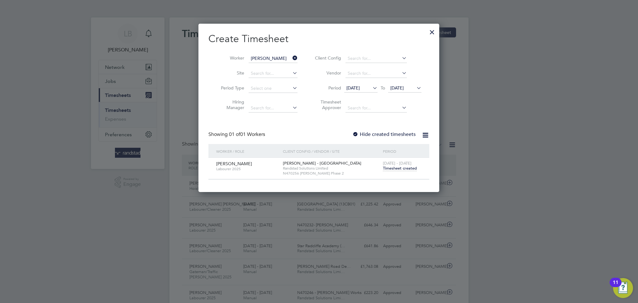
scroll to position [168, 241]
click at [396, 169] on span "Timesheet created" at bounding box center [400, 168] width 34 height 6
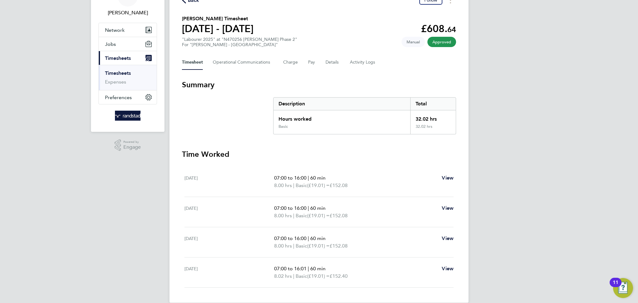
scroll to position [45, 0]
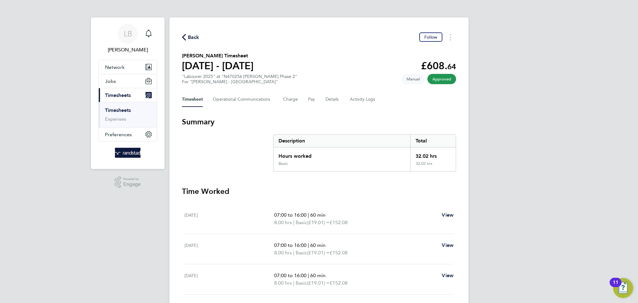
click at [189, 35] on span "Back" at bounding box center [194, 37] width 12 height 7
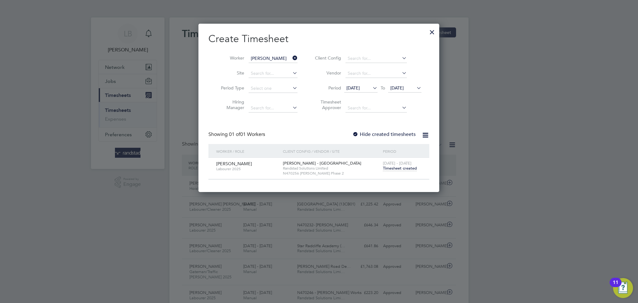
click at [291, 58] on icon at bounding box center [291, 58] width 0 height 9
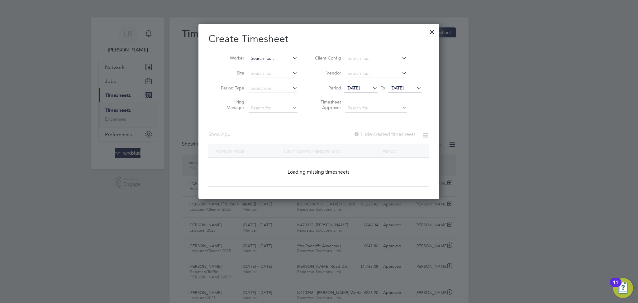
click at [271, 60] on input at bounding box center [273, 58] width 49 height 9
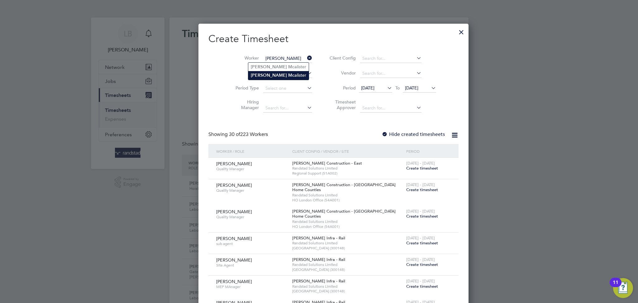
click at [278, 76] on li "[PERSON_NAME] Mca [PERSON_NAME]" at bounding box center [278, 75] width 60 height 8
type input "[PERSON_NAME]"
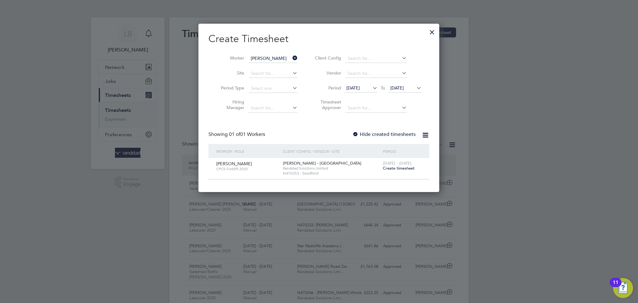
click at [387, 169] on span "Create timesheet" at bounding box center [399, 167] width 32 height 5
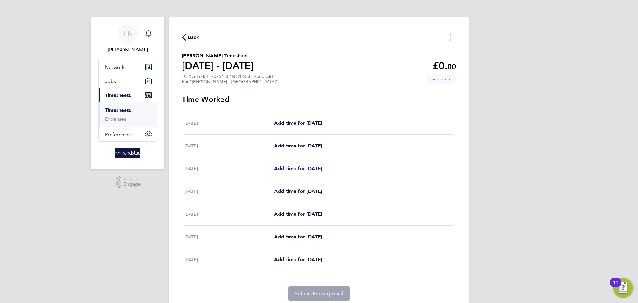
click at [308, 167] on span "Add time for [DATE]" at bounding box center [298, 168] width 48 height 6
select select "60"
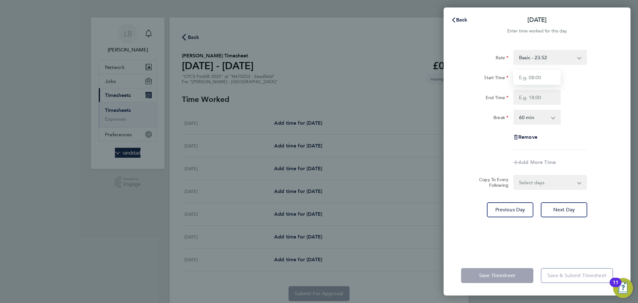
click at [534, 79] on input "Start Time" at bounding box center [537, 77] width 47 height 15
type input "07:30"
click at [535, 100] on input "End Time" at bounding box center [537, 97] width 47 height 15
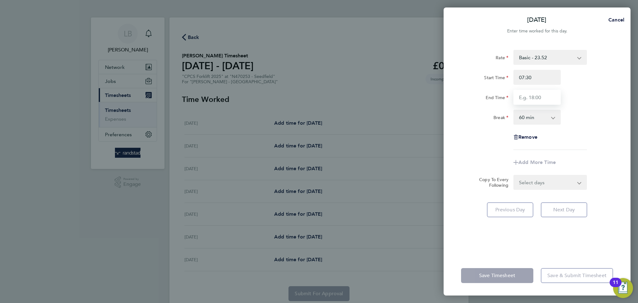
type input "16:30"
click at [539, 122] on select "0 min 15 min 30 min 45 min 60 min 75 min 90 min" at bounding box center [533, 117] width 39 height 14
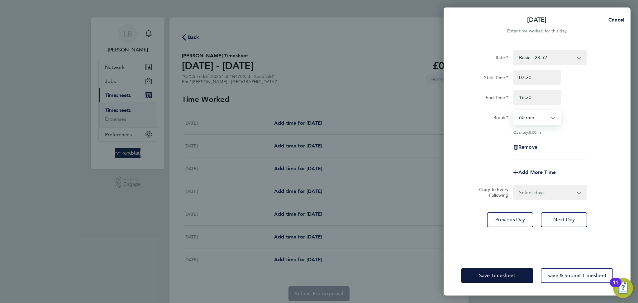
select select "30"
click at [514, 110] on select "0 min 15 min 30 min 45 min 60 min 75 min 90 min" at bounding box center [533, 117] width 39 height 14
click at [537, 186] on select "Select days Day [DATE] [DATE] [DATE] [DATE]" at bounding box center [546, 192] width 65 height 14
select select "DAY"
click at [514, 185] on select "Select days Day [DATE] [DATE] [DATE] [DATE]" at bounding box center [546, 192] width 65 height 14
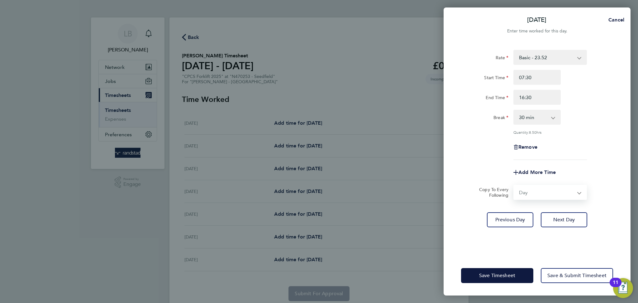
select select "[DATE]"
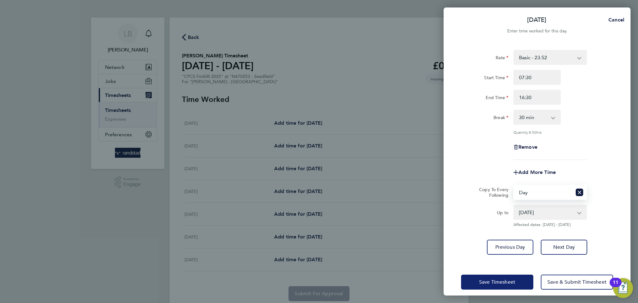
click at [491, 285] on button "Save Timesheet" at bounding box center [497, 282] width 72 height 15
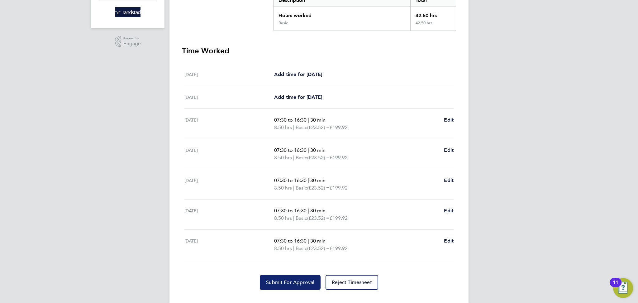
click at [294, 275] on button "Submit For Approval" at bounding box center [290, 282] width 61 height 15
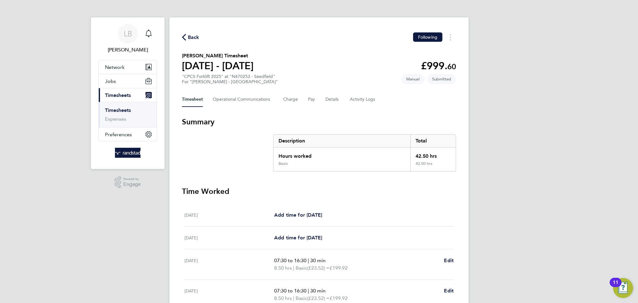
click at [197, 36] on span "Back" at bounding box center [194, 37] width 12 height 7
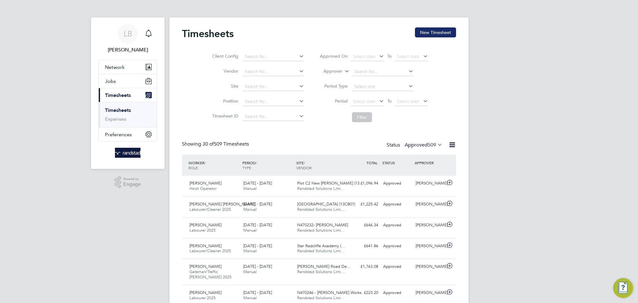
click at [443, 35] on button "New Timesheet" at bounding box center [435, 32] width 41 height 10
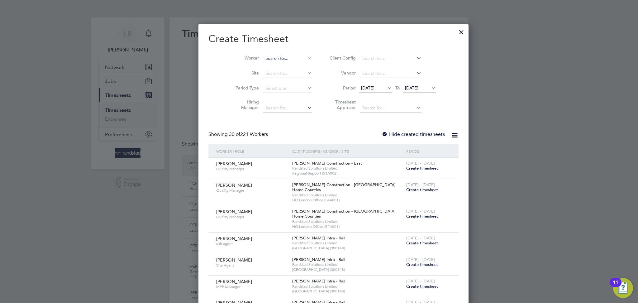
click at [274, 60] on input at bounding box center [287, 58] width 49 height 9
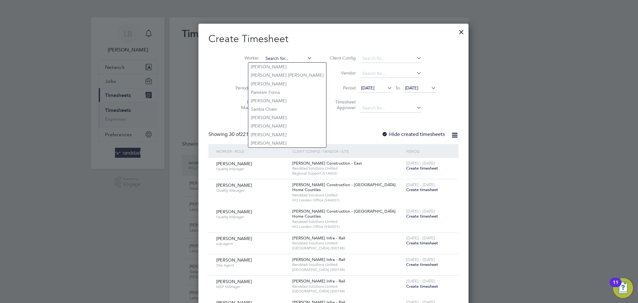
paste input "[PERSON_NAME]"
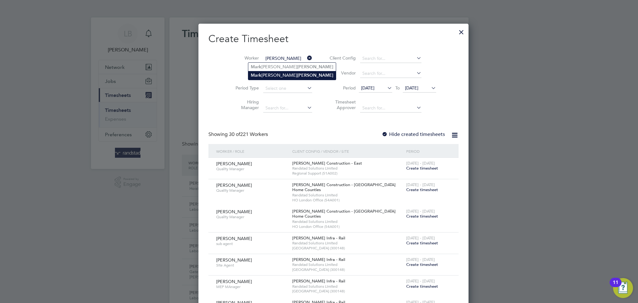
click at [297, 76] on b "[PERSON_NAME]" at bounding box center [315, 75] width 36 height 5
type input "[PERSON_NAME] [PERSON_NAME]"
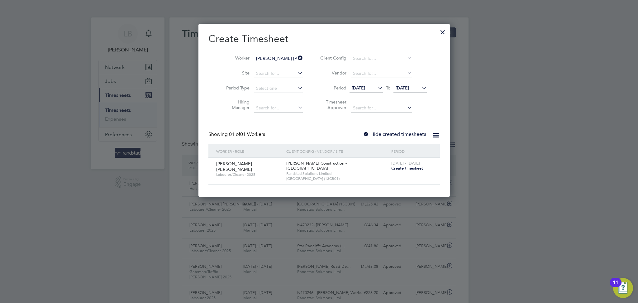
click at [395, 168] on span "Create timesheet" at bounding box center [407, 167] width 32 height 5
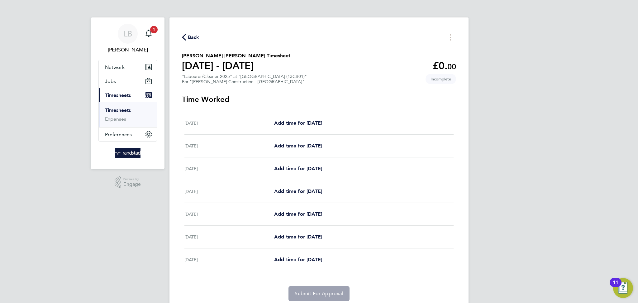
click at [194, 39] on span "Back" at bounding box center [194, 37] width 12 height 7
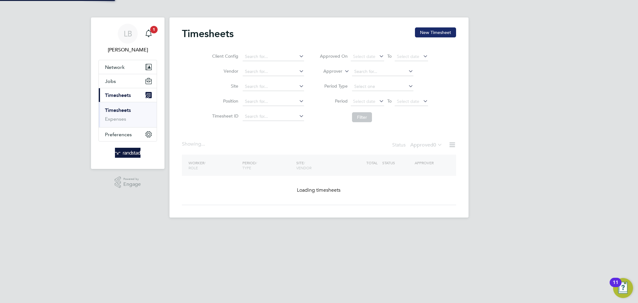
click at [433, 33] on button "New Timesheet" at bounding box center [435, 32] width 41 height 10
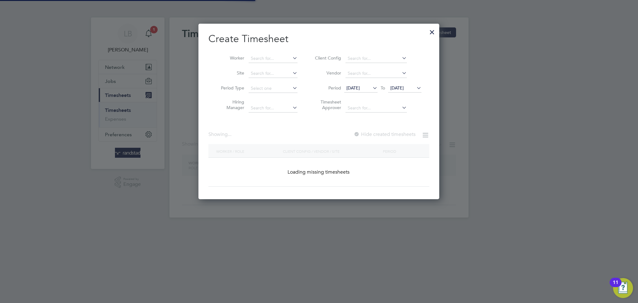
scroll to position [175, 241]
click at [286, 57] on input at bounding box center [273, 58] width 49 height 9
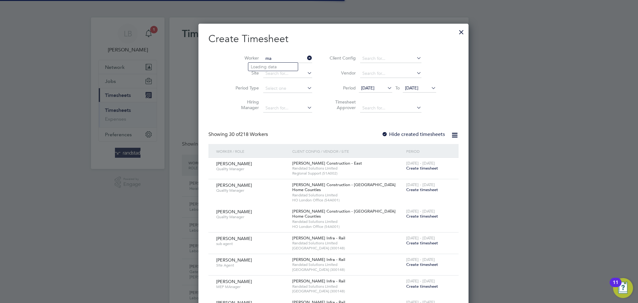
scroll to position [16, 54]
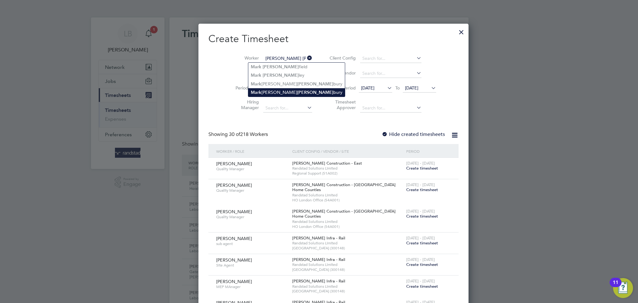
click at [297, 90] on b "[PERSON_NAME]" at bounding box center [315, 92] width 36 height 5
type input "[PERSON_NAME] [PERSON_NAME]"
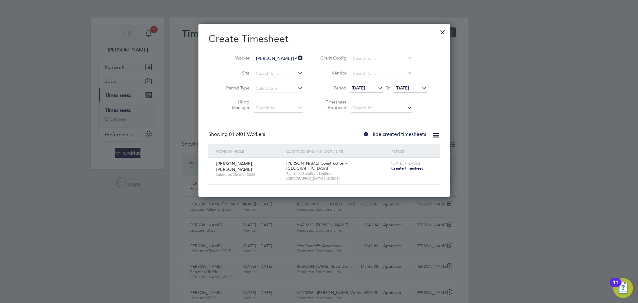
click at [385, 130] on div "Create Timesheet Worker [PERSON_NAME] [PERSON_NAME] Site Period Type Hiring Man…" at bounding box center [324, 108] width 232 height 152
click at [384, 132] on label "Hide created timesheets" at bounding box center [394, 134] width 63 height 6
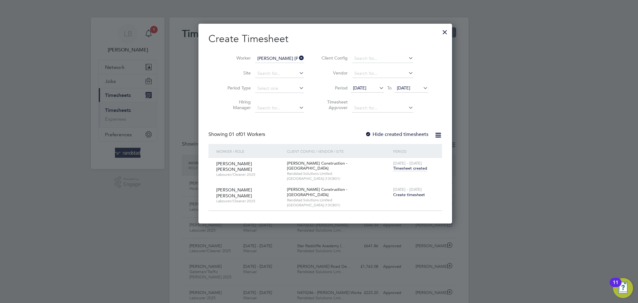
click at [398, 166] on span "Timesheet created" at bounding box center [410, 168] width 34 height 6
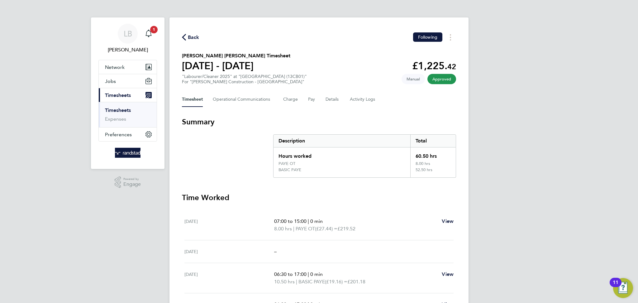
click at [194, 41] on span "Back" at bounding box center [194, 37] width 12 height 7
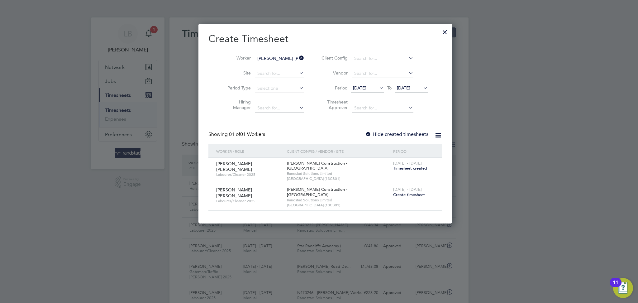
click at [402, 192] on span "Create timesheet" at bounding box center [409, 194] width 32 height 5
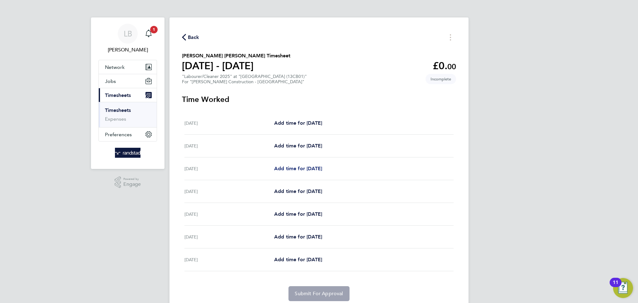
click at [302, 167] on span "Add time for [DATE]" at bounding box center [298, 168] width 48 height 6
select select "30"
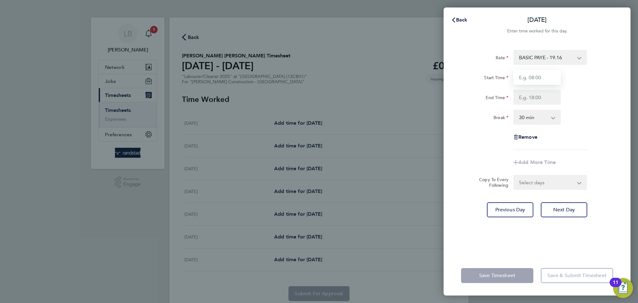
click at [529, 78] on input "Start Time" at bounding box center [537, 77] width 47 height 15
type input "06:30"
click at [539, 101] on input "End Time" at bounding box center [537, 97] width 47 height 15
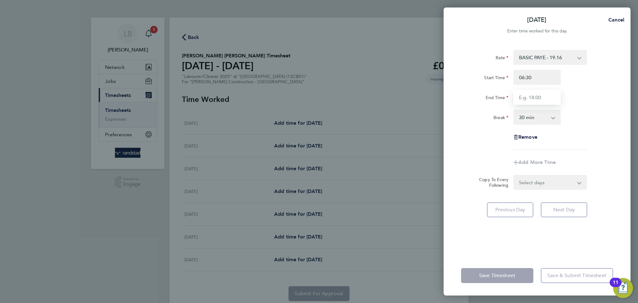
type input "17:00"
click at [567, 130] on div "Rate BASIC PAYE - 19.16 PAYE OT - 27.44 Start Time 06:30 End Time 17:00 Break 0…" at bounding box center [537, 100] width 152 height 100
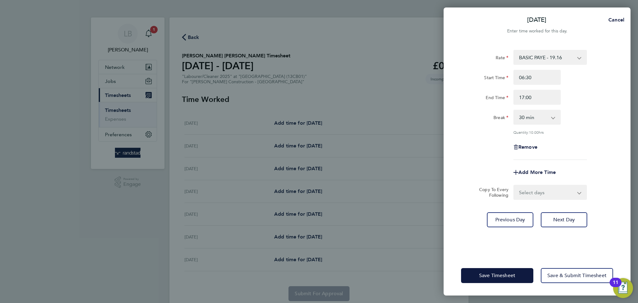
click at [541, 197] on select "Select days Day [DATE] [DATE] [DATE] [DATE]" at bounding box center [546, 192] width 65 height 14
select select "DAY"
click at [514, 185] on select "Select days Day [DATE] [DATE] [DATE] [DATE]" at bounding box center [546, 192] width 65 height 14
select select "[DATE]"
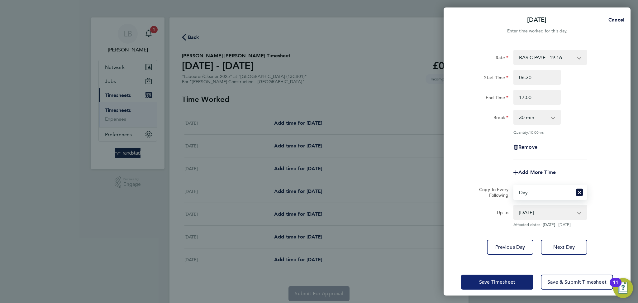
click at [506, 284] on button "Save Timesheet" at bounding box center [497, 282] width 72 height 15
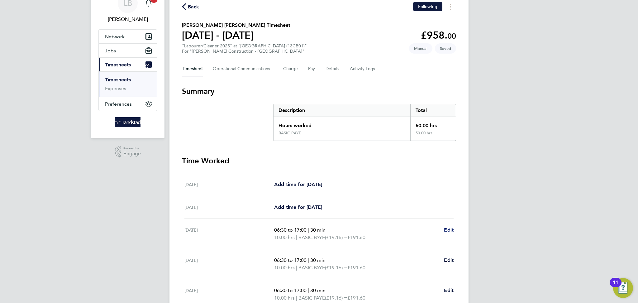
click at [452, 231] on span "Edit" at bounding box center [449, 230] width 10 height 6
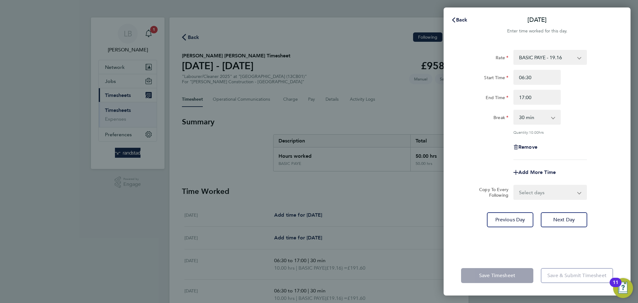
click at [542, 120] on select "0 min 15 min 30 min 45 min 60 min 75 min 90 min" at bounding box center [533, 117] width 39 height 14
select select "0"
click at [514, 110] on select "0 min 15 min 30 min 45 min 60 min 75 min 90 min" at bounding box center [533, 117] width 39 height 14
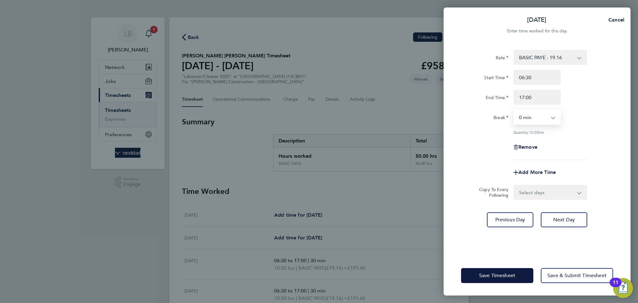
click at [556, 138] on div "Rate BASIC PAYE - 19.16 PAYE OT - 27.44 Start Time 06:30 End Time 17:00 Break 0…" at bounding box center [537, 105] width 152 height 110
click at [497, 275] on span "Save Timesheet" at bounding box center [497, 275] width 36 height 6
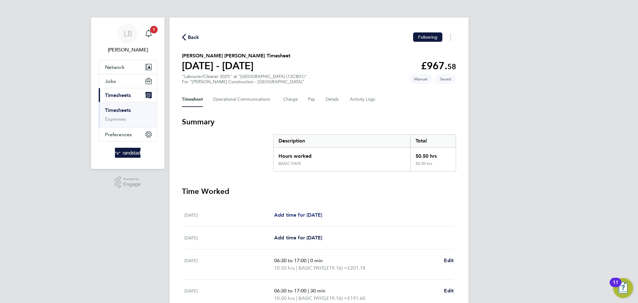
click at [318, 211] on link "Add time for [DATE]" at bounding box center [298, 214] width 48 height 7
select select "30"
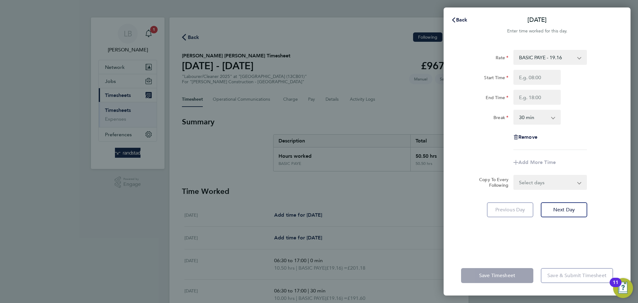
click at [542, 59] on select "BASIC PAYE - 19.16 PAYE OT - 27.44" at bounding box center [546, 57] width 65 height 14
select select "30"
click at [543, 82] on input "Start Time" at bounding box center [537, 77] width 47 height 15
type input "07:00"
click at [541, 99] on input "End Time" at bounding box center [537, 97] width 47 height 15
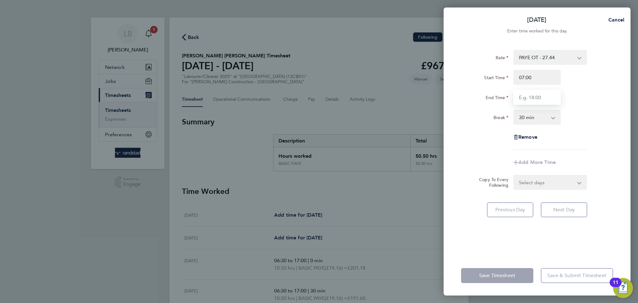
type input "15:00"
click at [535, 119] on select "0 min 15 min 30 min 45 min 60 min 75 min 90 min" at bounding box center [533, 117] width 39 height 14
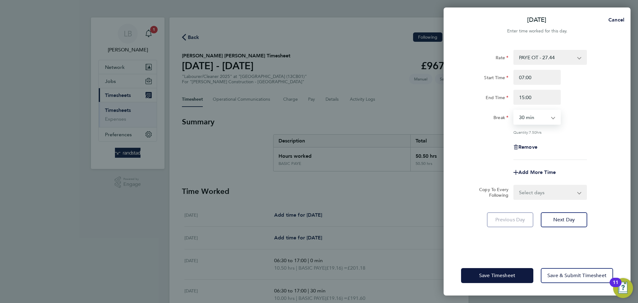
click at [533, 122] on select "0 min 15 min 30 min 45 min 60 min 75 min 90 min" at bounding box center [533, 117] width 39 height 14
click at [577, 141] on div "Remove" at bounding box center [537, 147] width 157 height 15
click at [545, 119] on select "0 min 15 min 30 min 45 min 60 min 75 min 90 min" at bounding box center [533, 117] width 39 height 14
select select "0"
click at [514, 110] on select "0 min 15 min 30 min 45 min 60 min 75 min 90 min" at bounding box center [533, 117] width 39 height 14
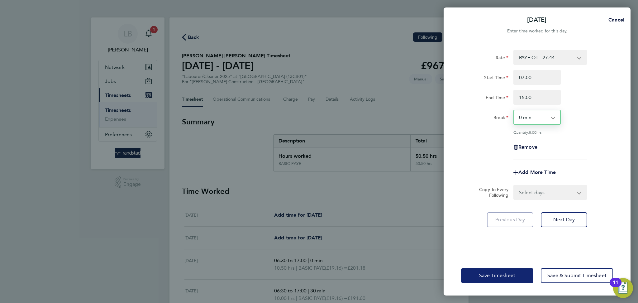
click at [497, 271] on button "Save Timesheet" at bounding box center [497, 275] width 72 height 15
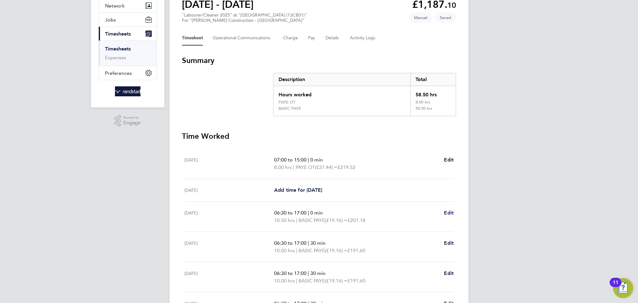
click at [446, 210] on span "Edit" at bounding box center [449, 213] width 10 height 6
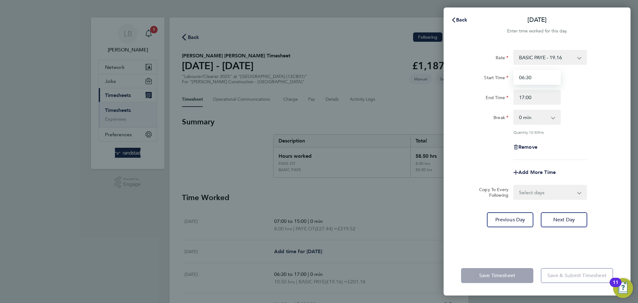
click at [527, 77] on input "06:30" at bounding box center [537, 77] width 47 height 15
type input "06:00"
click at [585, 111] on div "Break 0 min 15 min 30 min 45 min 60 min 75 min 90 min" at bounding box center [537, 117] width 157 height 15
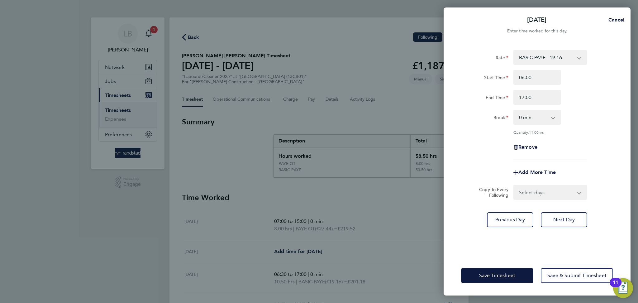
click at [545, 194] on select "Select days Day [DATE] [DATE] [DATE] [DATE]" at bounding box center [546, 192] width 65 height 14
select select "DAY"
click at [514, 185] on select "Select days Day [DATE] [DATE] [DATE] [DATE]" at bounding box center [546, 192] width 65 height 14
select select "[DATE]"
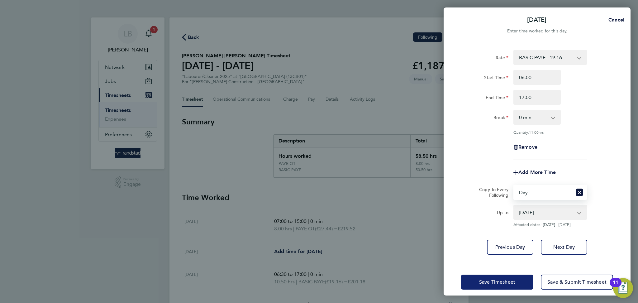
click at [483, 279] on span "Save Timesheet" at bounding box center [497, 282] width 36 height 6
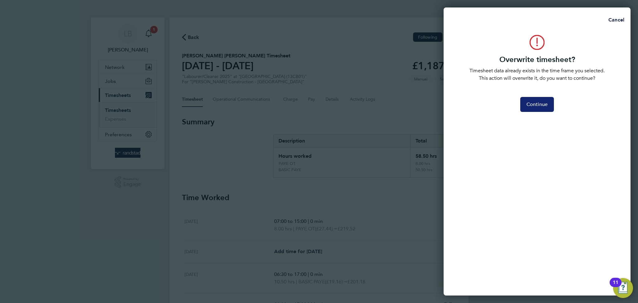
click at [531, 107] on span "Continue" at bounding box center [537, 104] width 21 height 6
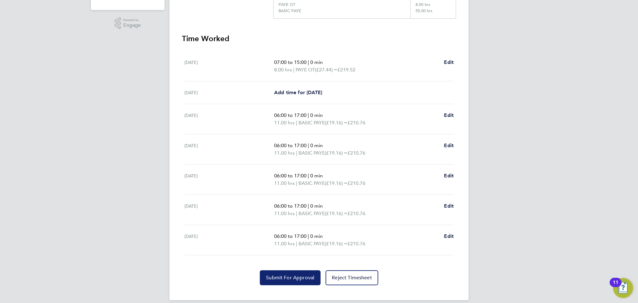
click at [290, 275] on span "Submit For Approval" at bounding box center [290, 278] width 48 height 6
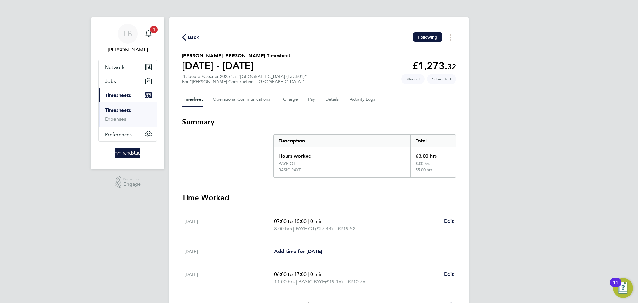
click at [198, 38] on span "Back" at bounding box center [194, 37] width 12 height 7
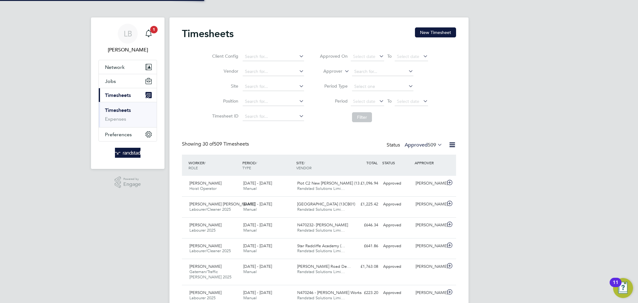
scroll to position [16, 54]
click at [443, 29] on button "New Timesheet" at bounding box center [435, 32] width 41 height 10
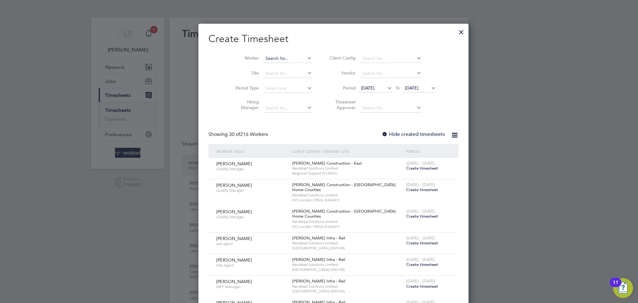
click at [269, 56] on input at bounding box center [287, 58] width 49 height 9
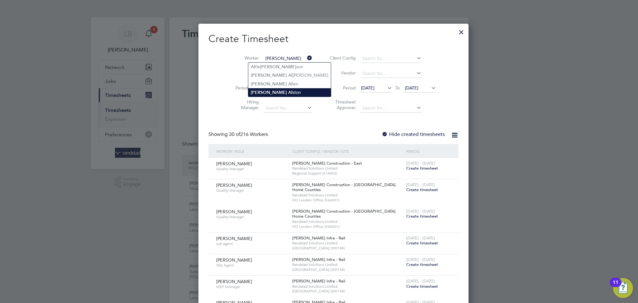
click at [274, 93] on li "[PERSON_NAME]" at bounding box center [289, 92] width 83 height 8
type input "[PERSON_NAME]"
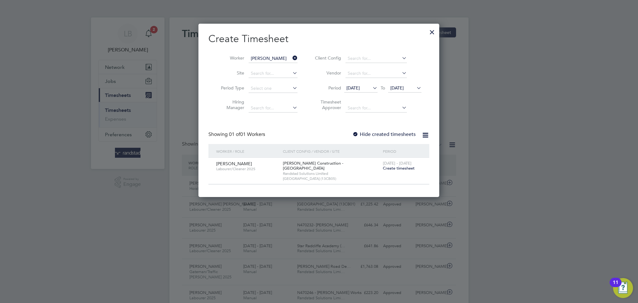
click at [390, 165] on span "[DATE] - [DATE]" at bounding box center [397, 162] width 29 height 5
click at [390, 166] on span "Create timesheet" at bounding box center [399, 167] width 32 height 5
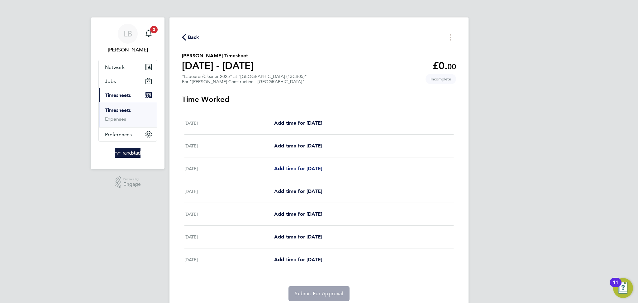
click at [286, 166] on span "Add time for [DATE]" at bounding box center [298, 168] width 48 height 6
select select "30"
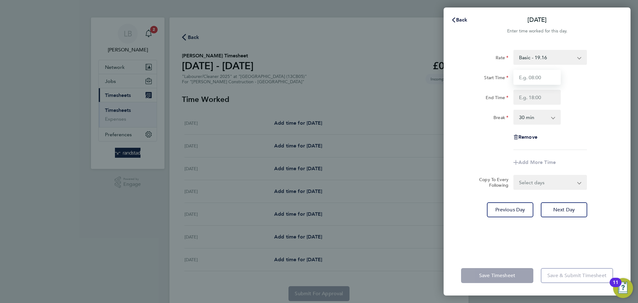
click at [539, 82] on input "Start Time" at bounding box center [537, 77] width 47 height 15
type input "07:30"
click at [546, 102] on input "End Time" at bounding box center [537, 97] width 47 height 15
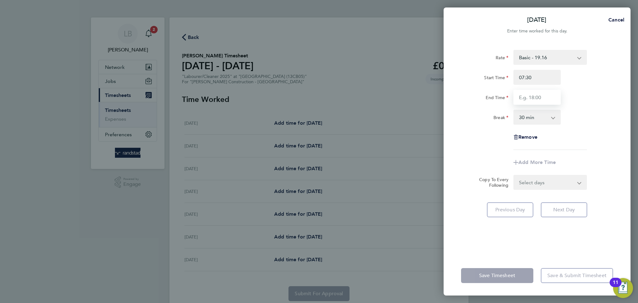
type input "16:30"
click at [525, 175] on form "Rate Basic - 19.16 Overtime - 27.44 Overtime 2 - 36.37 Start Time 07:30 End Tim…" at bounding box center [537, 120] width 152 height 140
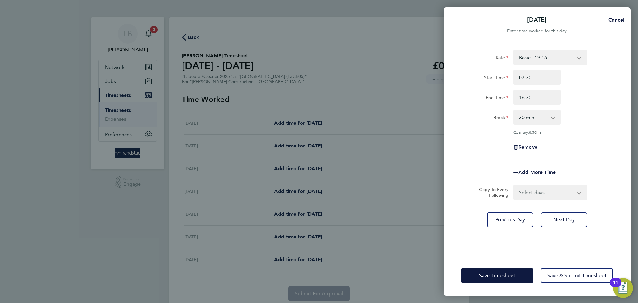
click at [524, 189] on select "Select days Day [DATE] [DATE] [DATE] [DATE]" at bounding box center [546, 192] width 65 height 14
select select "DAY"
click at [514, 185] on select "Select days Day [DATE] [DATE] [DATE] [DATE]" at bounding box center [546, 192] width 65 height 14
select select "[DATE]"
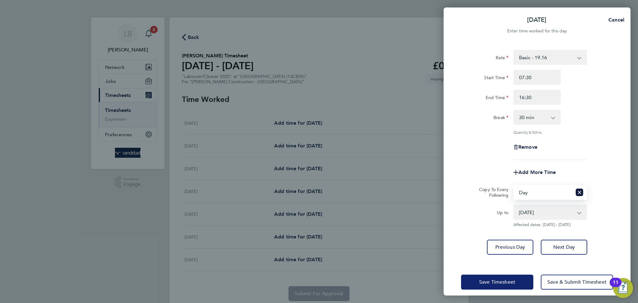
click at [498, 279] on span "Save Timesheet" at bounding box center [497, 282] width 36 height 6
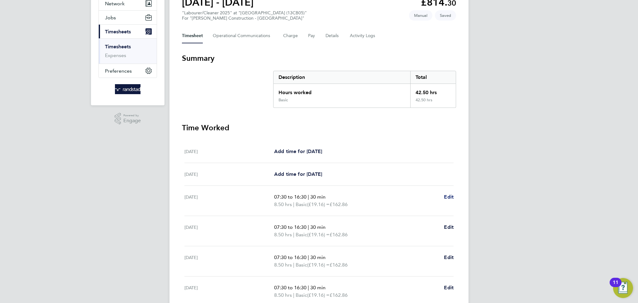
click at [445, 196] on span "Edit" at bounding box center [449, 197] width 10 height 6
select select "30"
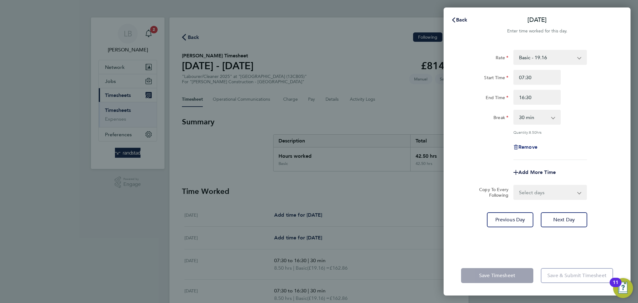
click at [535, 148] on span "Remove" at bounding box center [528, 147] width 19 height 6
select select "null"
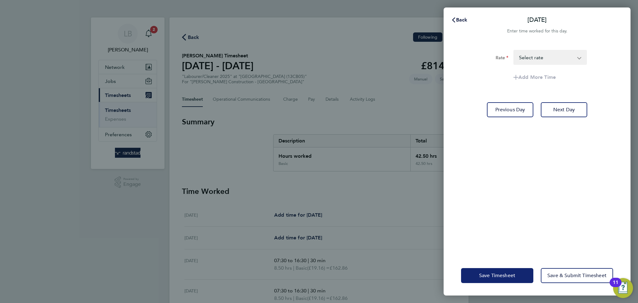
click at [493, 272] on span "Save Timesheet" at bounding box center [497, 275] width 36 height 6
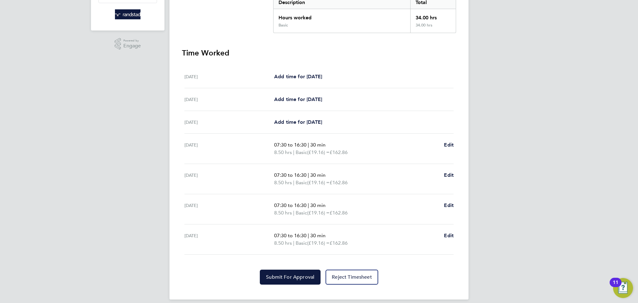
scroll to position [143, 0]
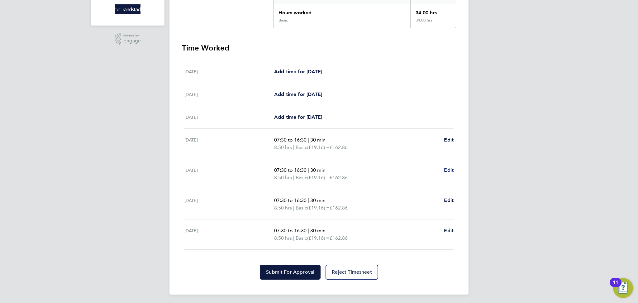
click at [451, 171] on span "Edit" at bounding box center [449, 170] width 10 height 6
select select "30"
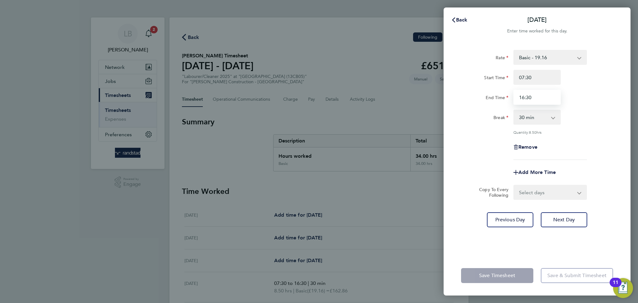
click at [528, 96] on input "16:30" at bounding box center [537, 97] width 47 height 15
type input "17:00"
click at [525, 76] on input "07:30" at bounding box center [537, 77] width 47 height 15
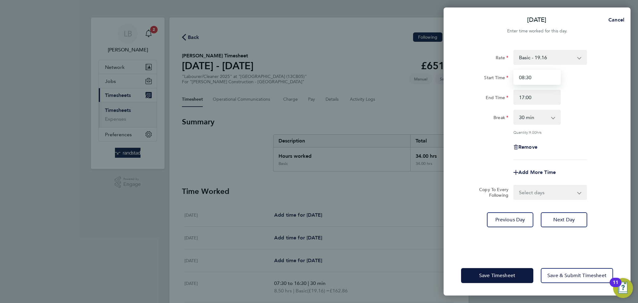
type input "08:30"
click at [582, 132] on div "Quantity: 9.00 hrs" at bounding box center [551, 132] width 74 height 5
click at [491, 276] on span "Save Timesheet" at bounding box center [497, 275] width 36 height 6
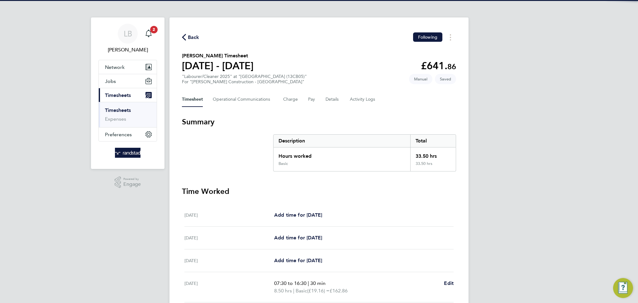
scroll to position [143, 0]
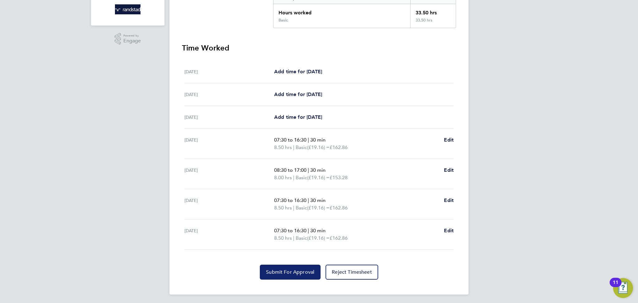
click at [292, 269] on span "Submit For Approval" at bounding box center [290, 272] width 48 height 6
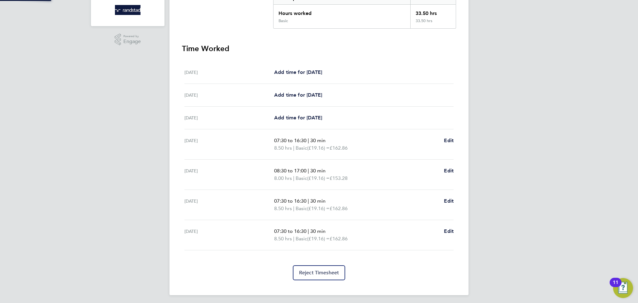
scroll to position [0, 0]
